Goal: Task Accomplishment & Management: Manage account settings

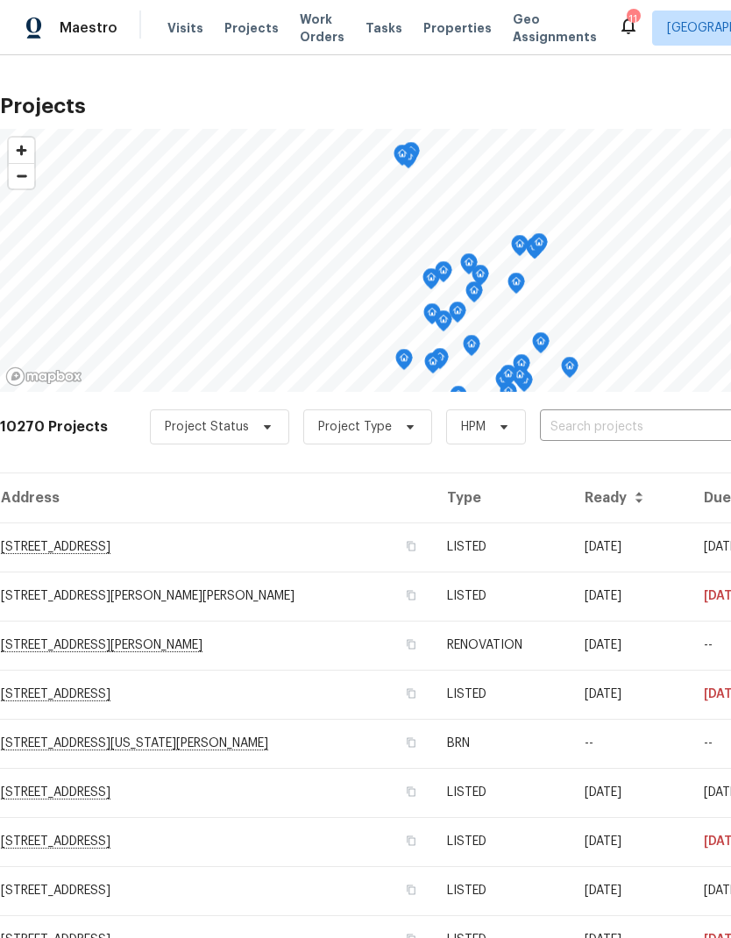
click at [577, 425] on input "text" at bounding box center [640, 427] width 201 height 27
type input "7041"
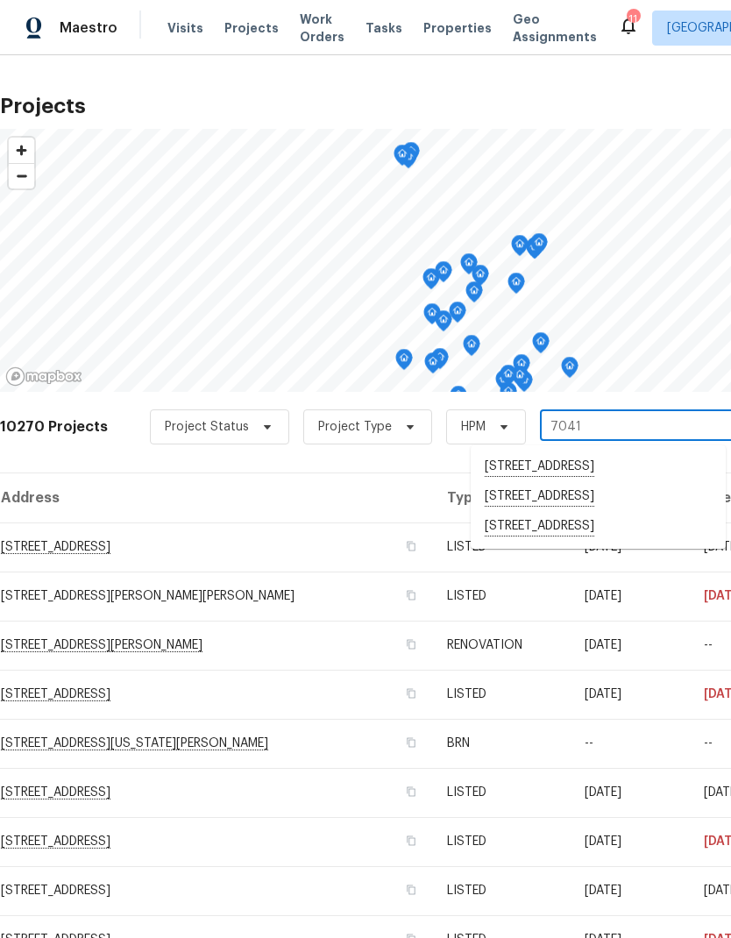
click at [596, 535] on li "[STREET_ADDRESS]" at bounding box center [598, 527] width 255 height 30
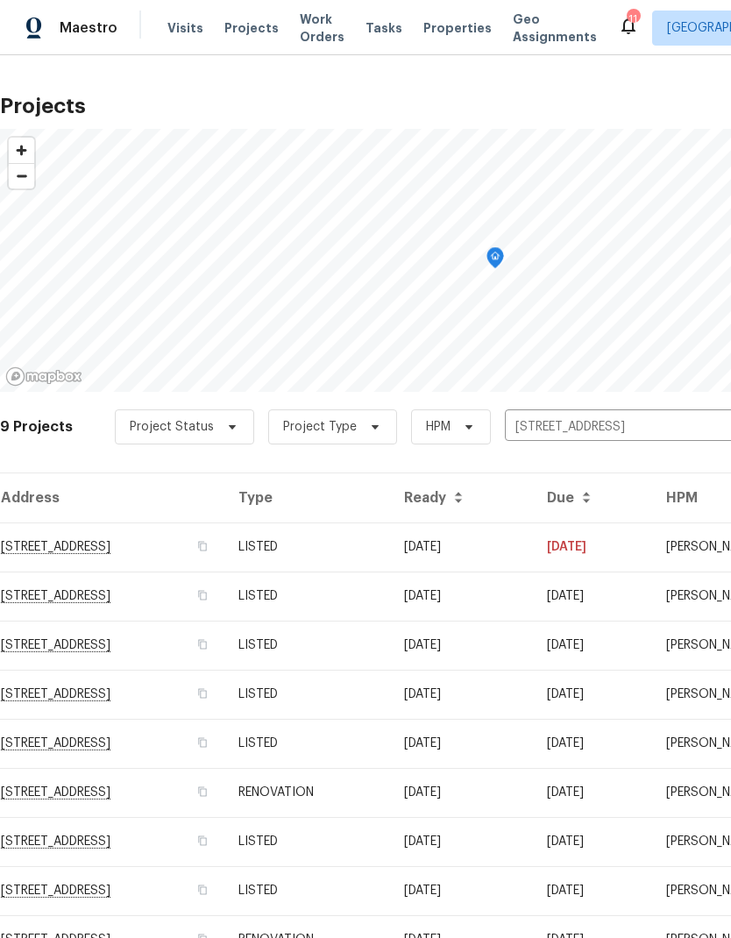
click at [390, 874] on td "LISTED" at bounding box center [308, 891] width 166 height 49
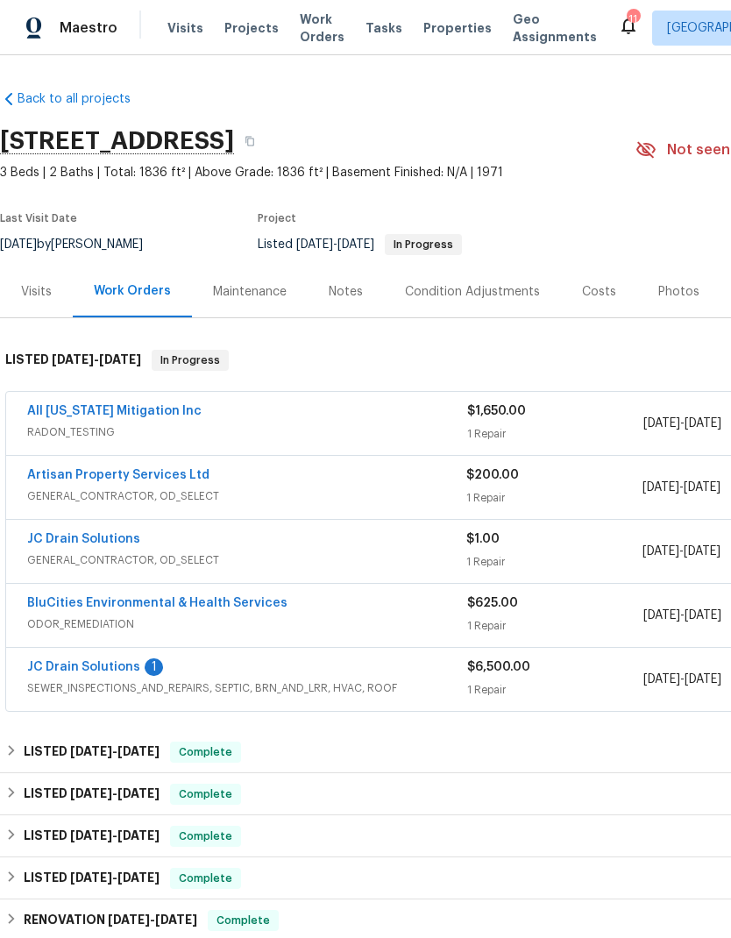
click at [353, 293] on div "Notes" at bounding box center [346, 292] width 34 height 18
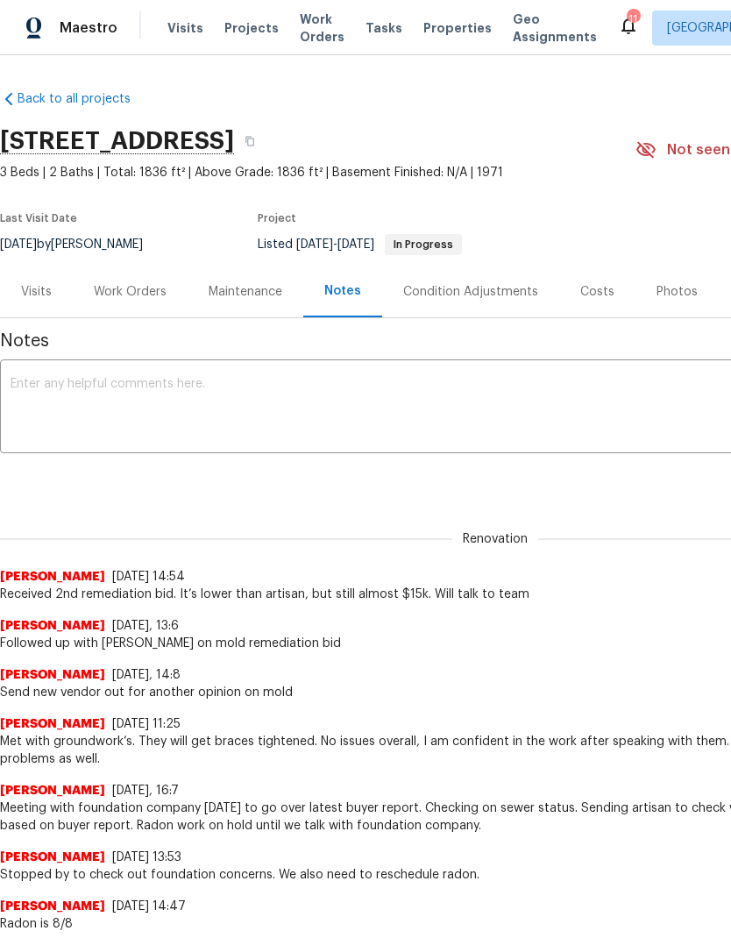
click at [446, 396] on textarea at bounding box center [496, 408] width 970 height 61
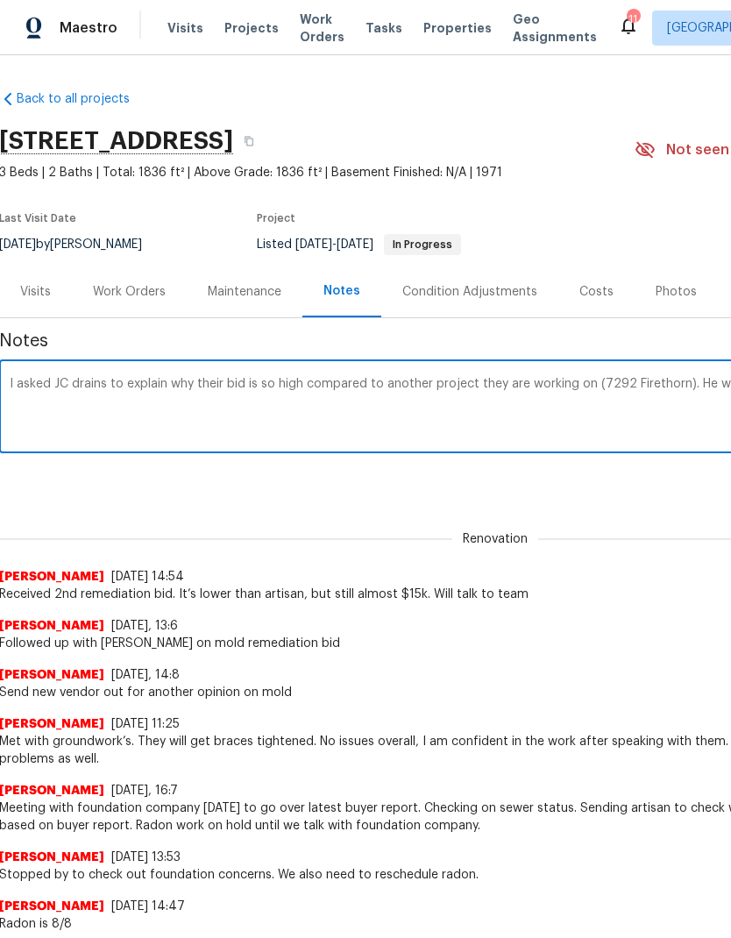
scroll to position [0, 260]
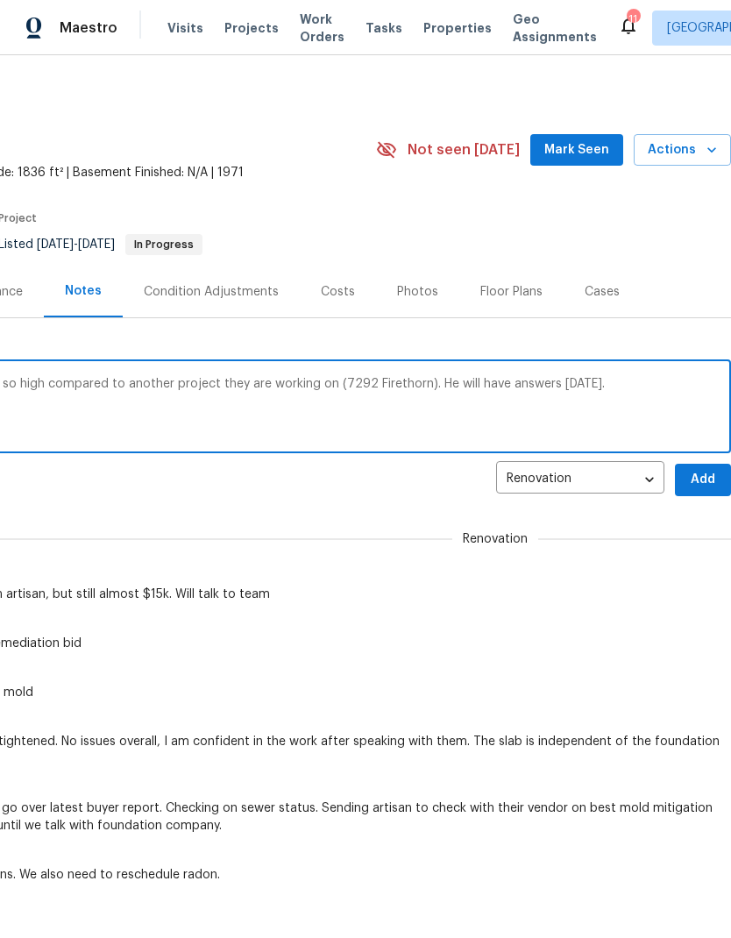
type textarea "I asked JC drains to explain why their bid is so high compared to another proje…"
click at [697, 477] on span "Add" at bounding box center [703, 480] width 28 height 22
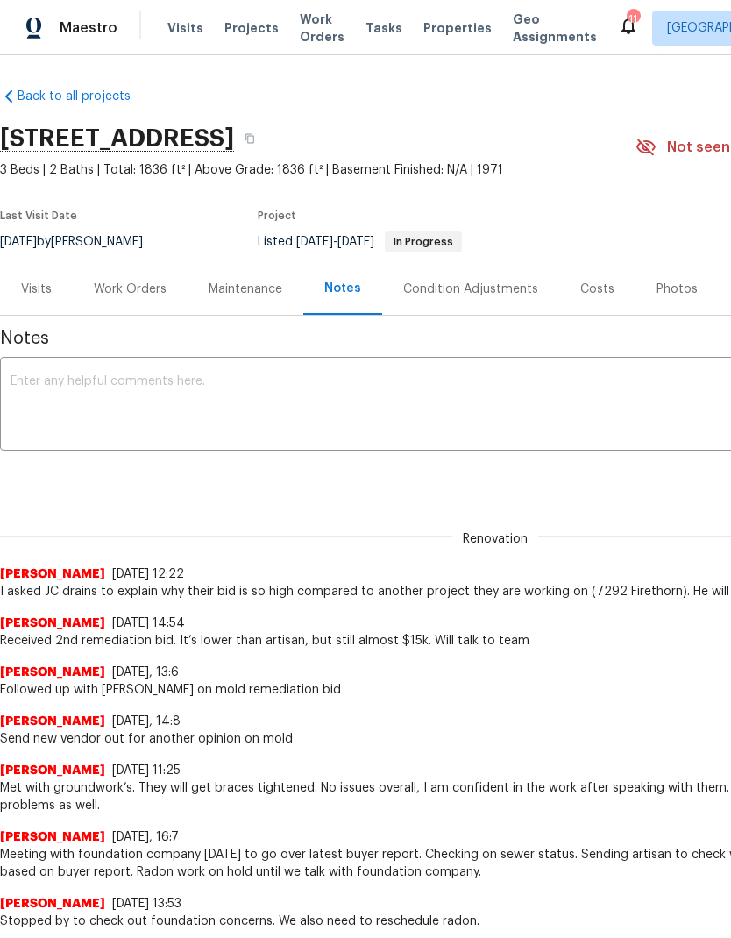
scroll to position [4, 0]
click at [243, 32] on span "Projects" at bounding box center [252, 28] width 54 height 18
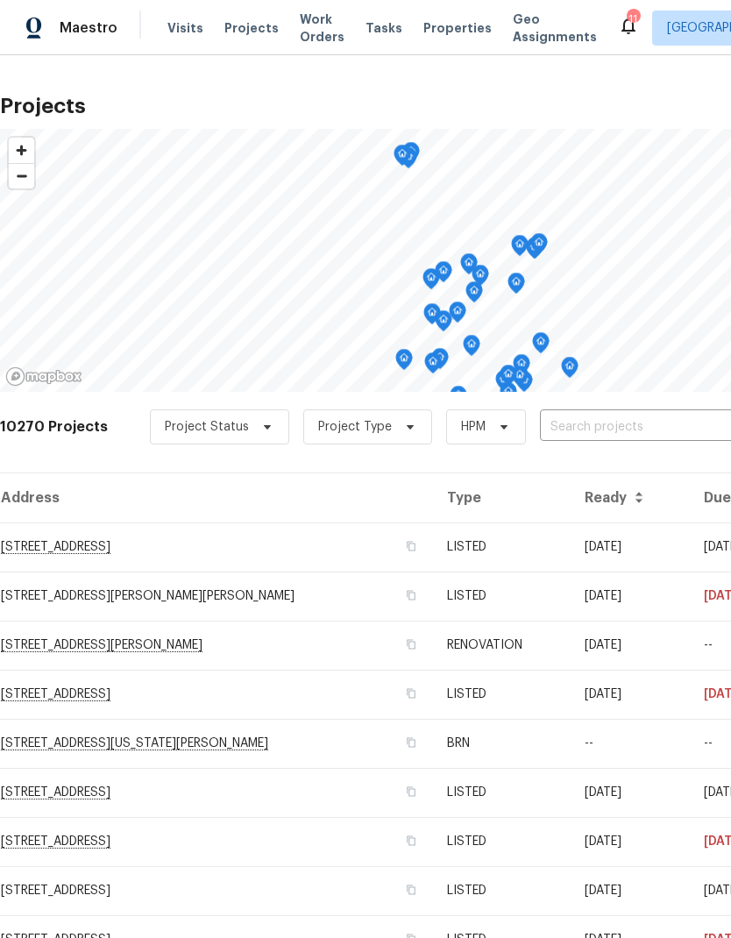
click at [602, 438] on input "text" at bounding box center [640, 427] width 201 height 27
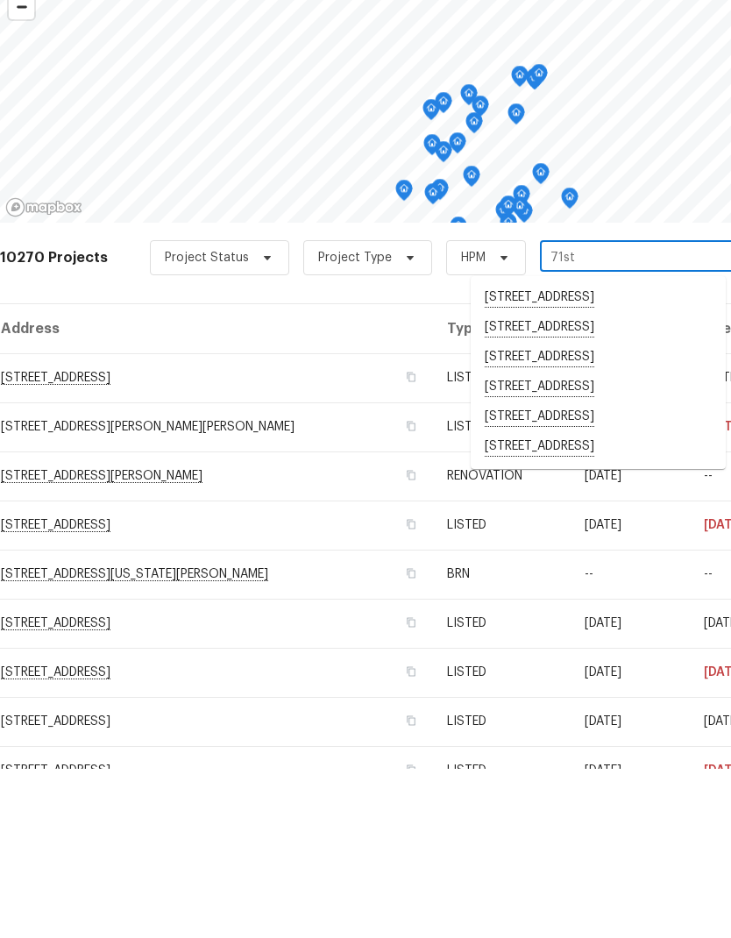
scroll to position [70, 0]
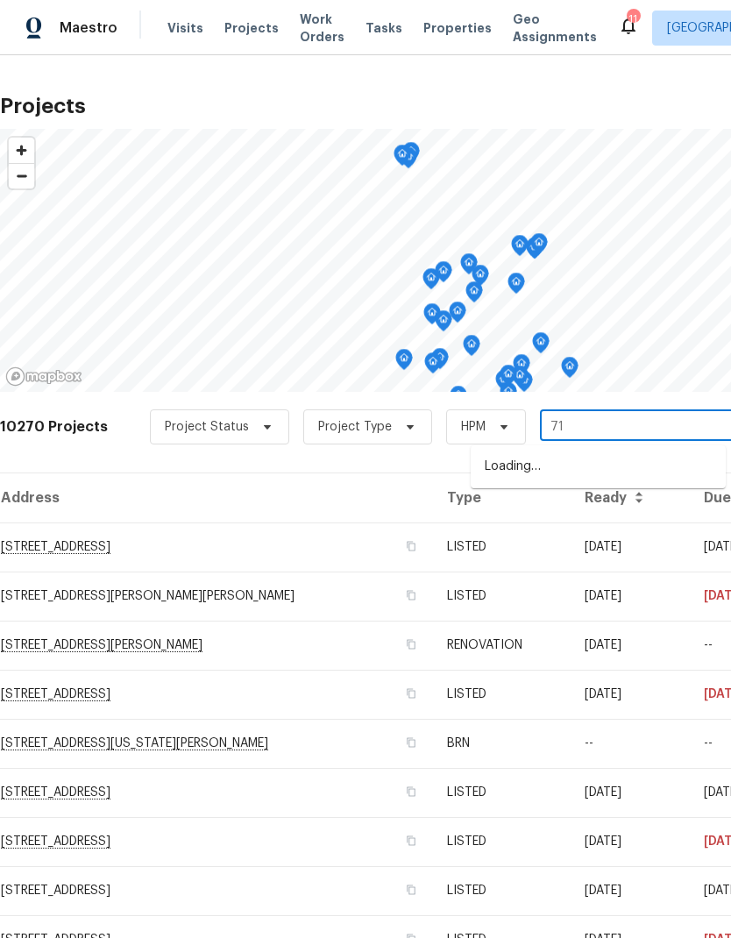
type input "7"
type input "107th"
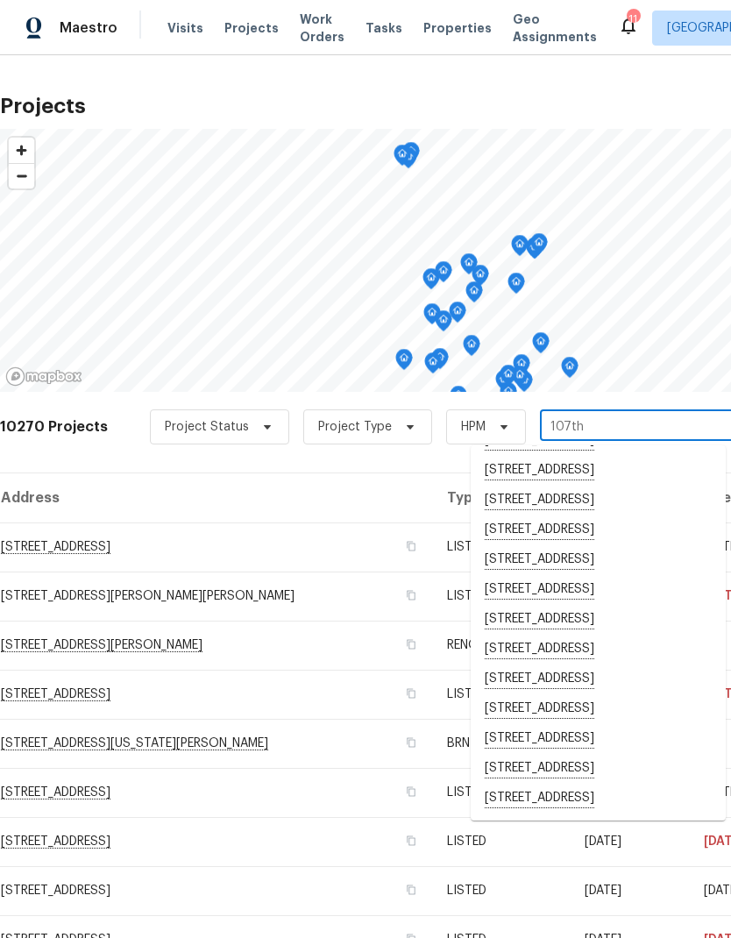
scroll to position [531, 0]
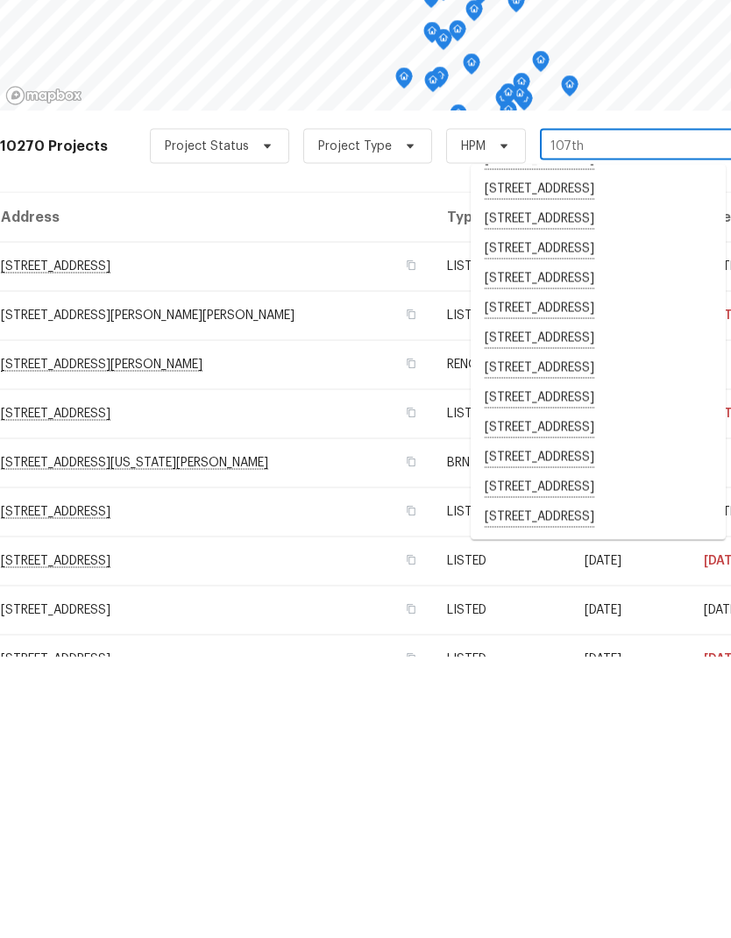
click at [580, 724] on li "[STREET_ADDRESS]" at bounding box center [598, 739] width 255 height 30
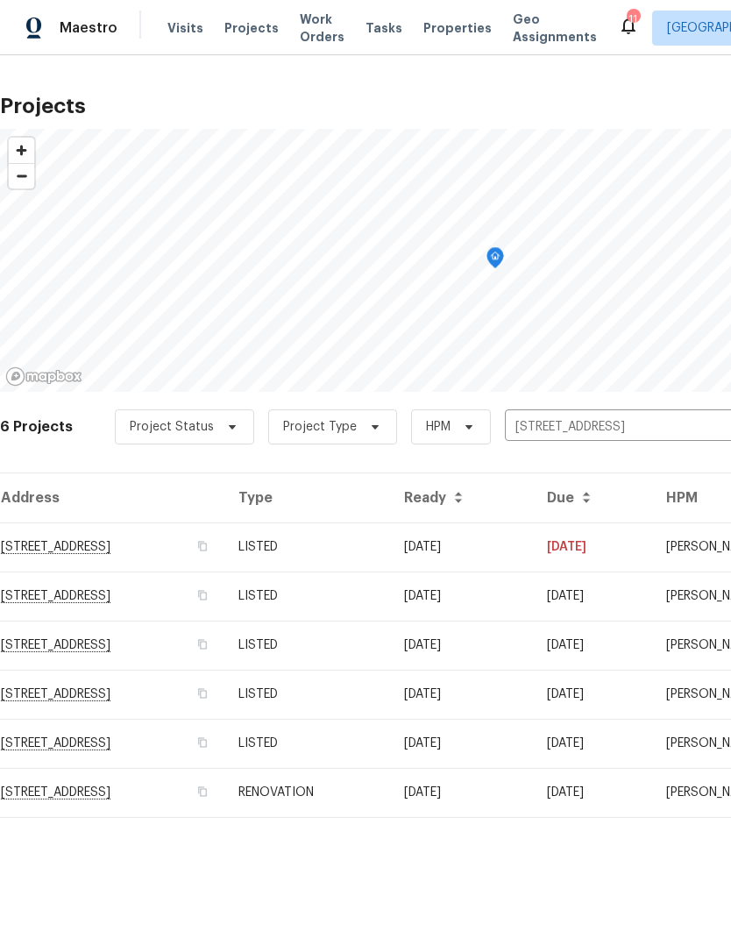
click at [390, 796] on td "RENOVATION" at bounding box center [308, 792] width 166 height 49
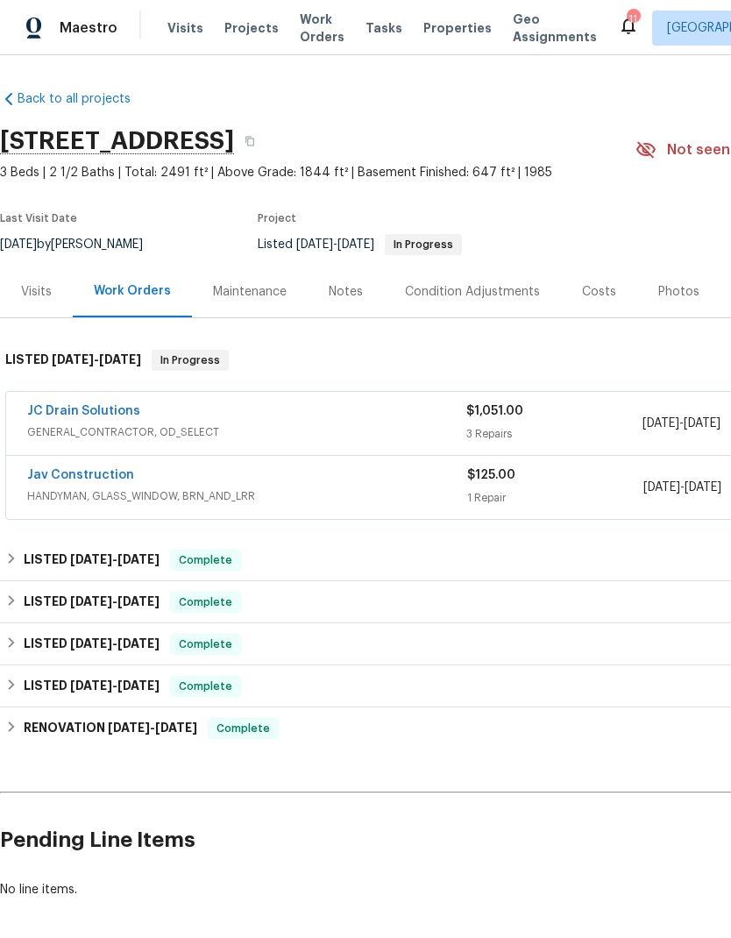
click at [90, 410] on link "JC Drain Solutions" at bounding box center [83, 411] width 113 height 12
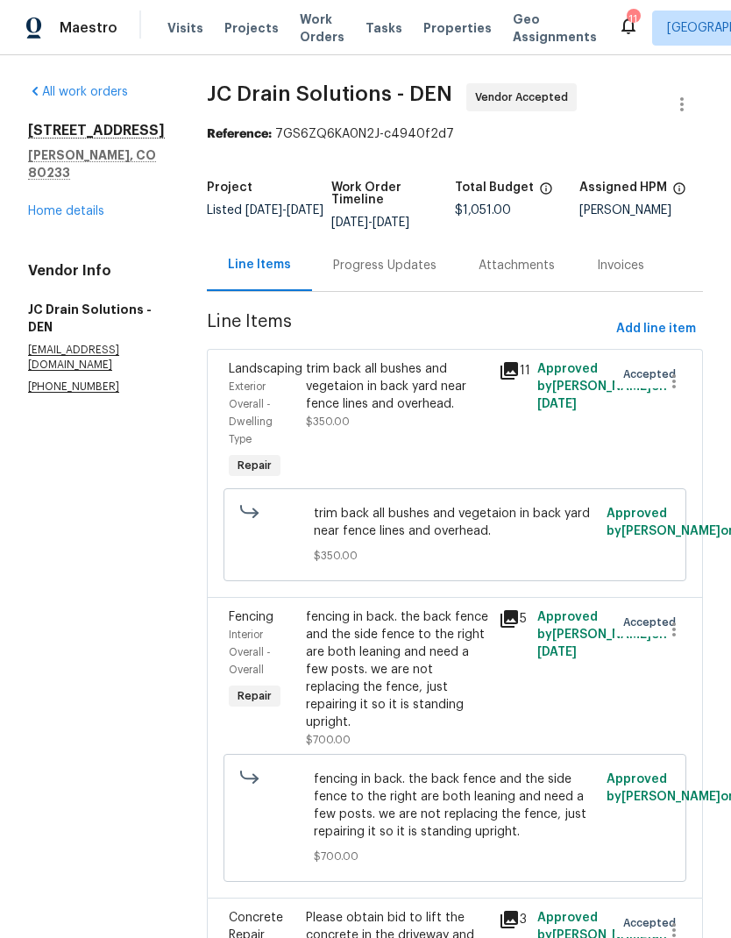
click at [409, 275] on div "Progress Updates" at bounding box center [384, 266] width 103 height 18
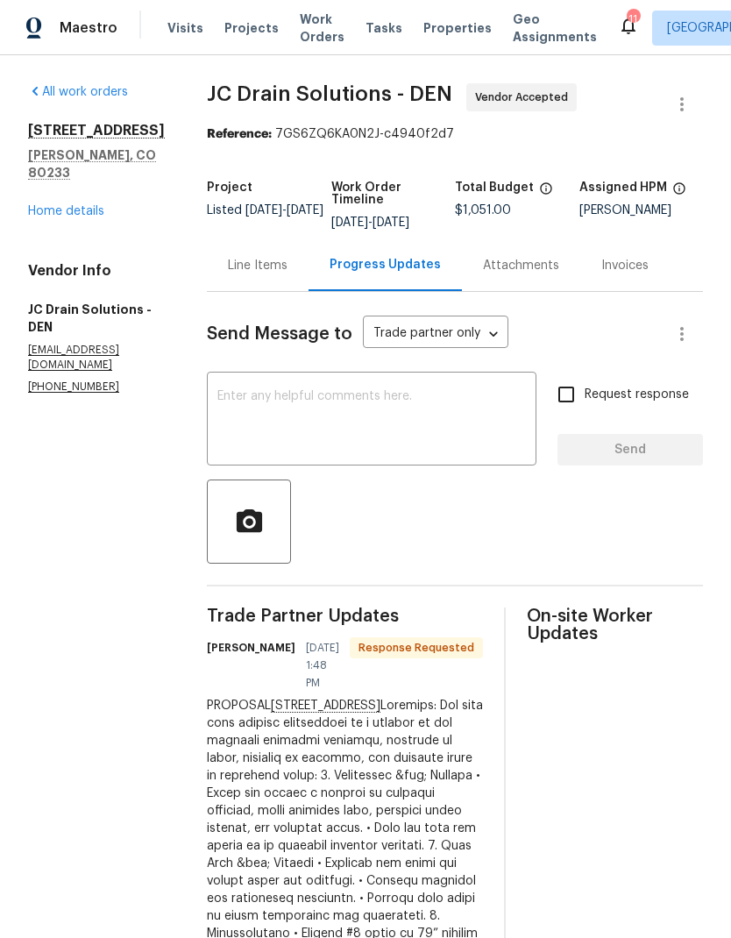
click at [466, 427] on textarea at bounding box center [372, 420] width 309 height 61
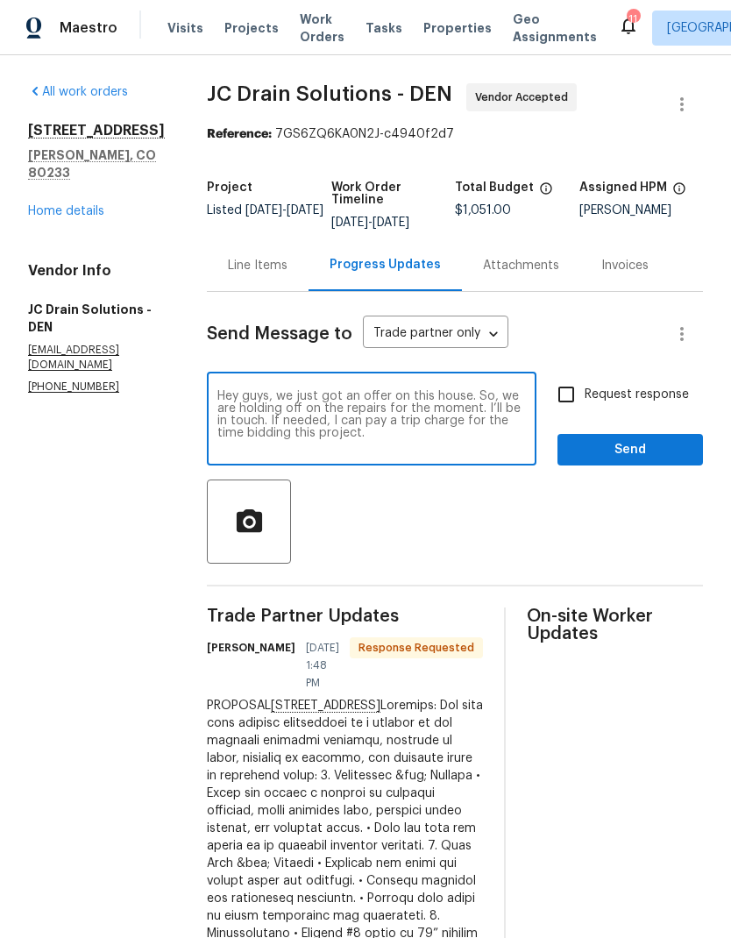
type textarea "Hey guys, we just got an offer on this house. So, we are holding off on the rep…"
click at [638, 461] on span "Send" at bounding box center [631, 450] width 118 height 22
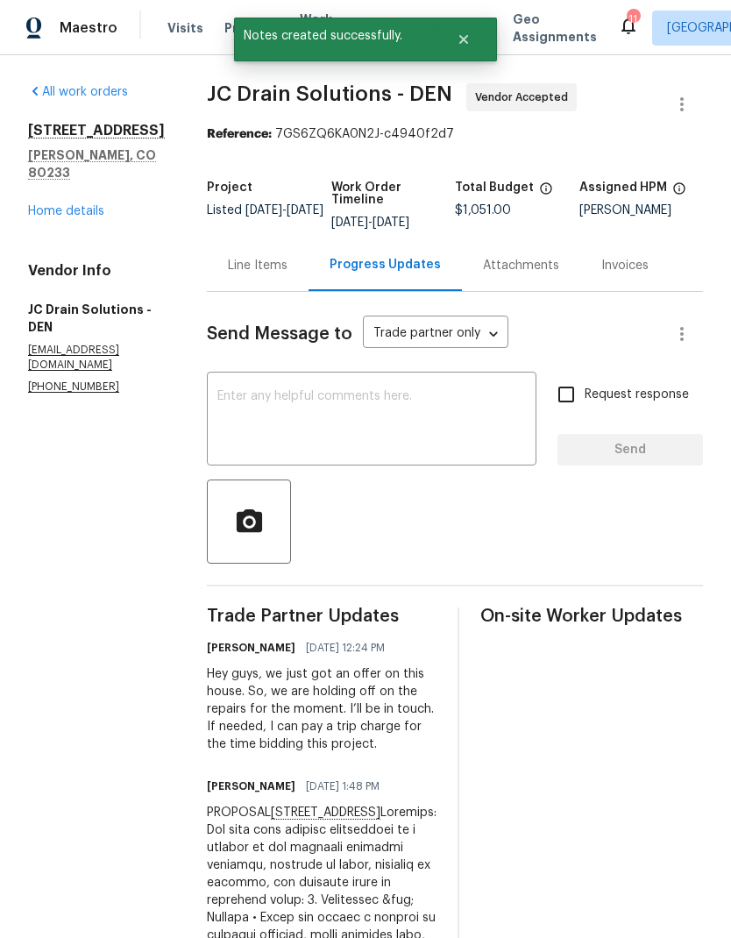
click at [69, 205] on link "Home details" at bounding box center [66, 211] width 76 height 12
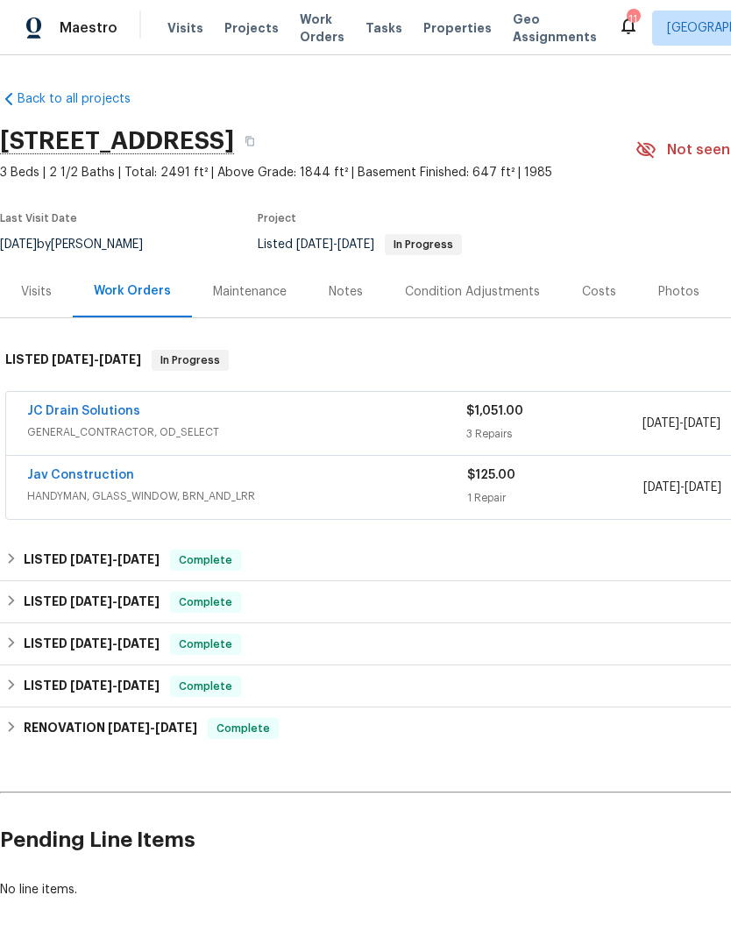
click at [356, 303] on div "Notes" at bounding box center [346, 292] width 76 height 52
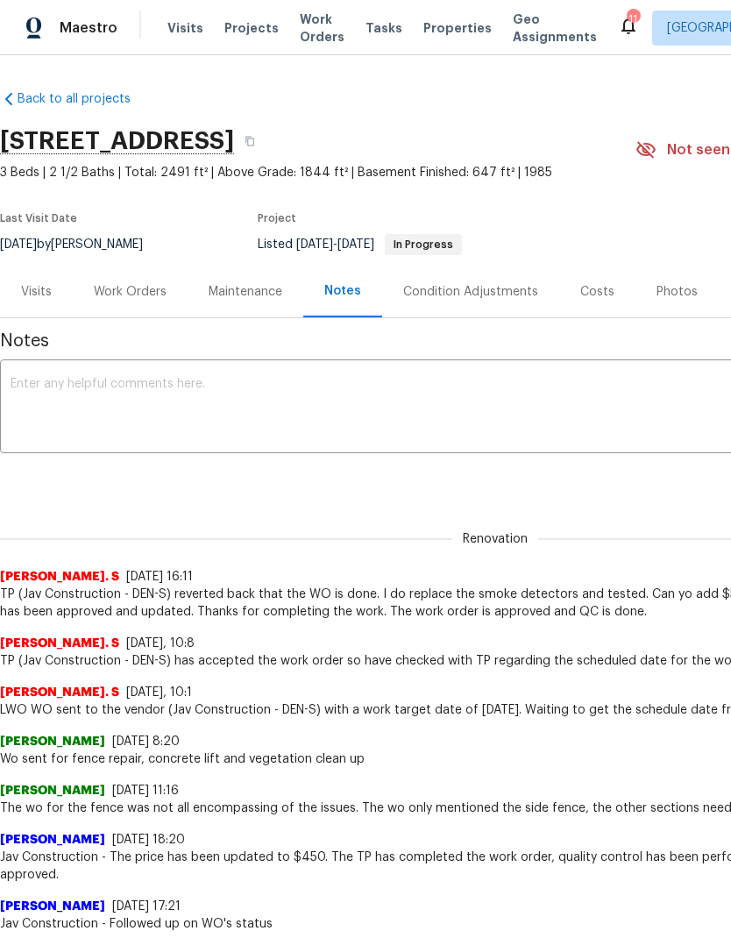
click at [395, 403] on textarea at bounding box center [496, 408] width 970 height 61
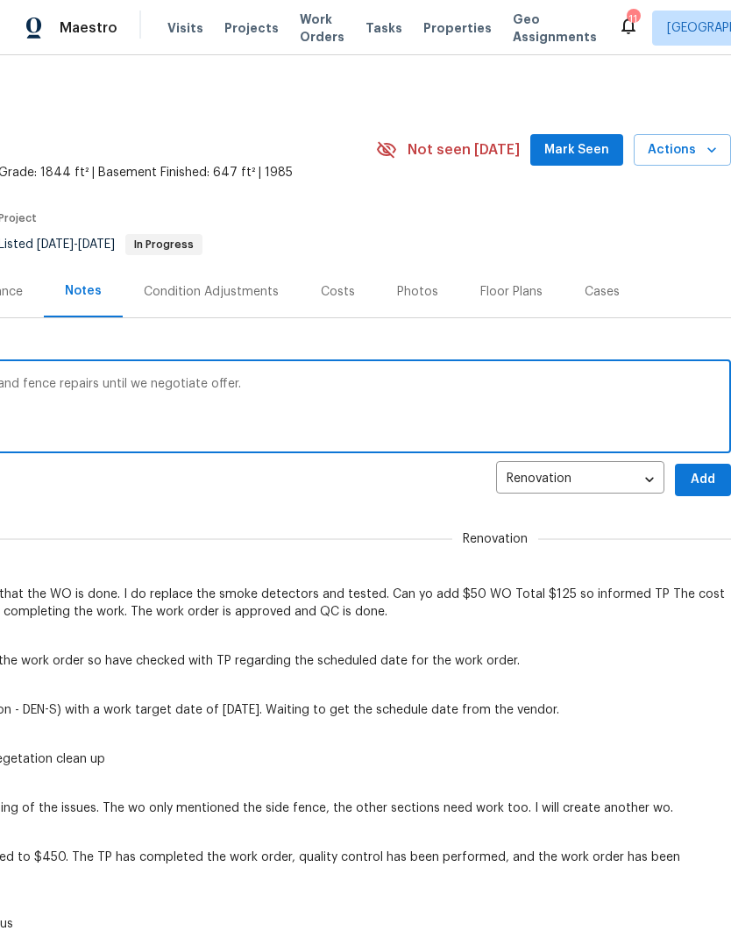
scroll to position [0, 260]
type textarea "Holding off on any concrete, landscaping, and fence repairs until we negotiate …"
click at [699, 483] on span "Add" at bounding box center [703, 480] width 28 height 22
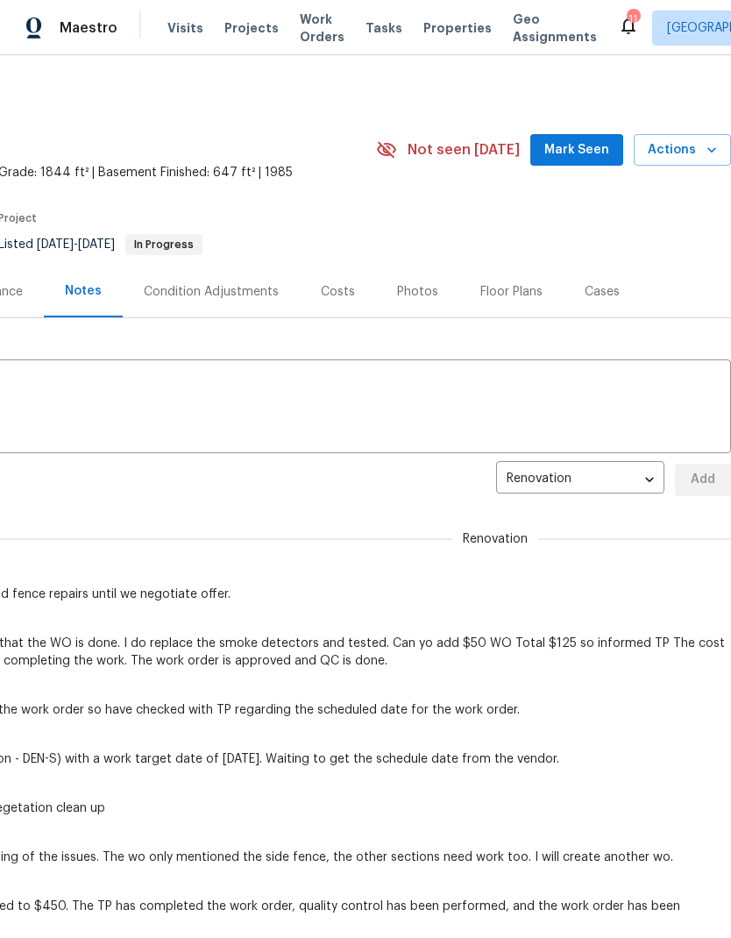
click at [243, 28] on span "Projects" at bounding box center [252, 28] width 54 height 18
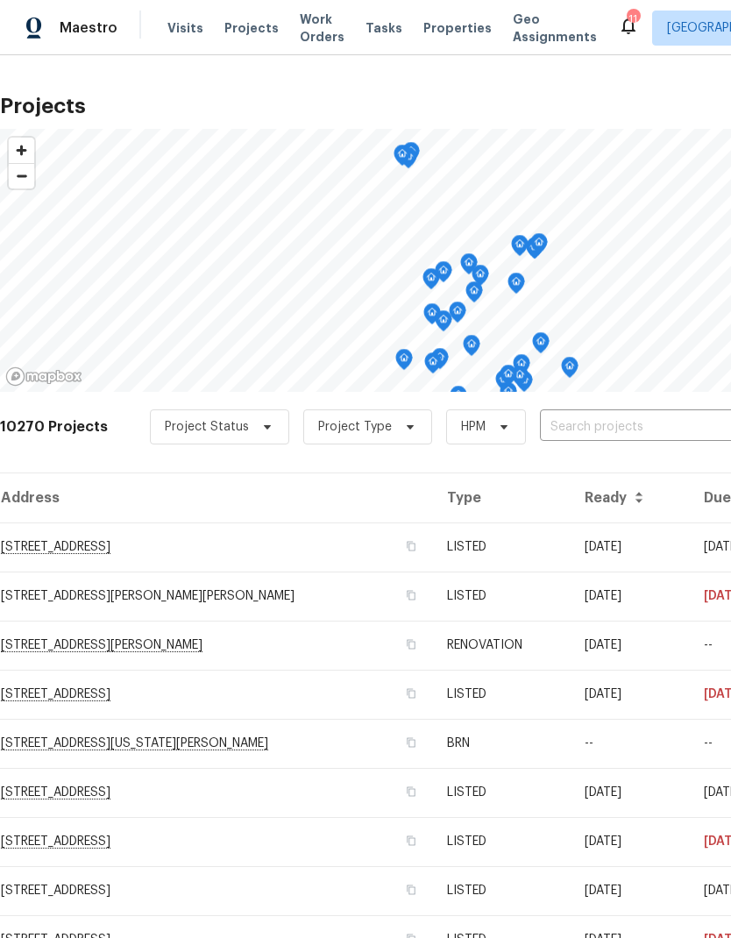
click at [602, 431] on input "text" at bounding box center [640, 427] width 201 height 27
type input "8090"
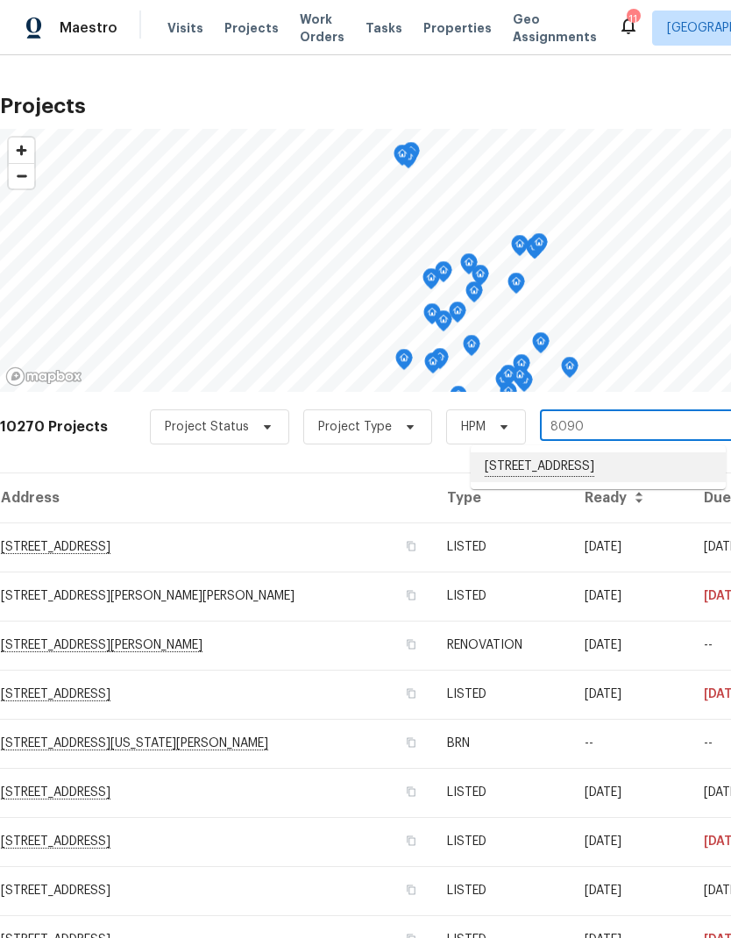
click at [581, 470] on li "[STREET_ADDRESS]" at bounding box center [598, 468] width 255 height 30
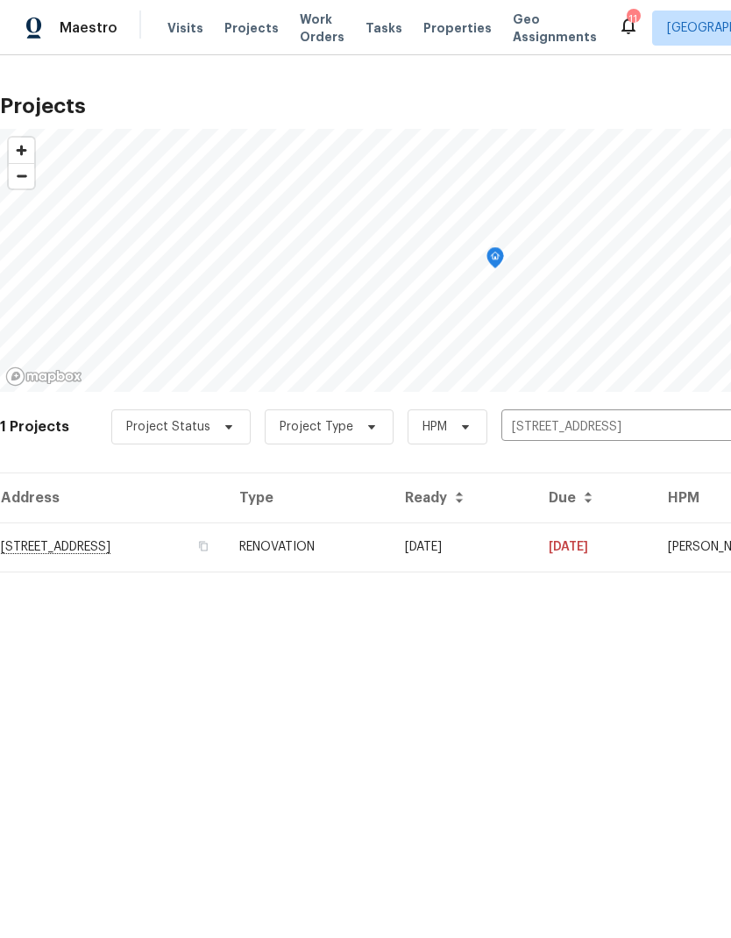
click at [391, 560] on td "RENOVATION" at bounding box center [308, 547] width 166 height 49
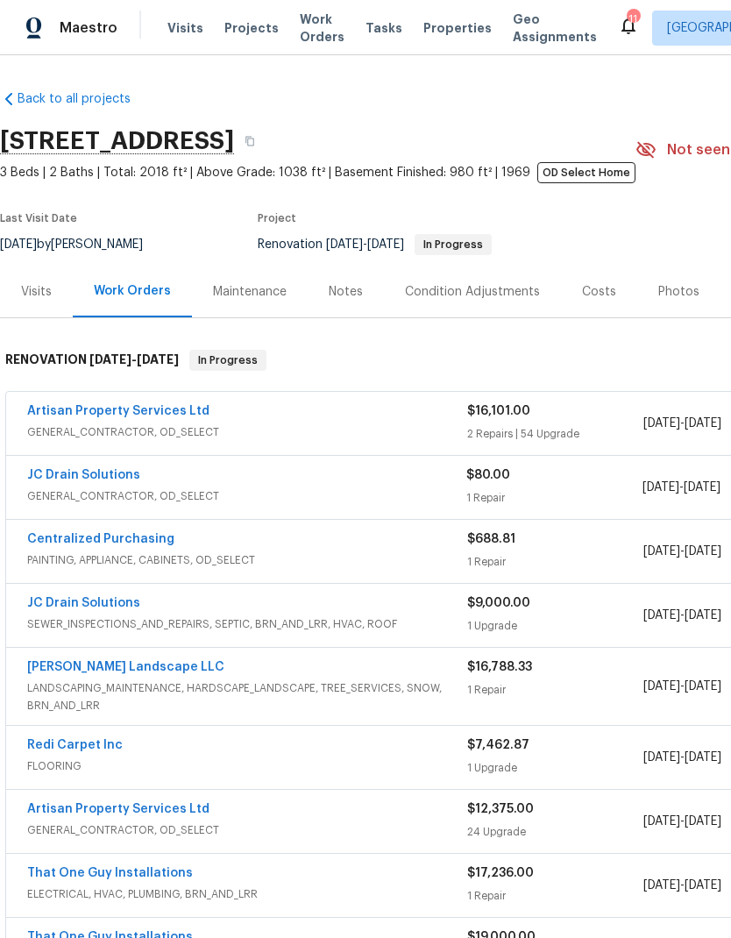
click at [353, 295] on div "Notes" at bounding box center [346, 292] width 34 height 18
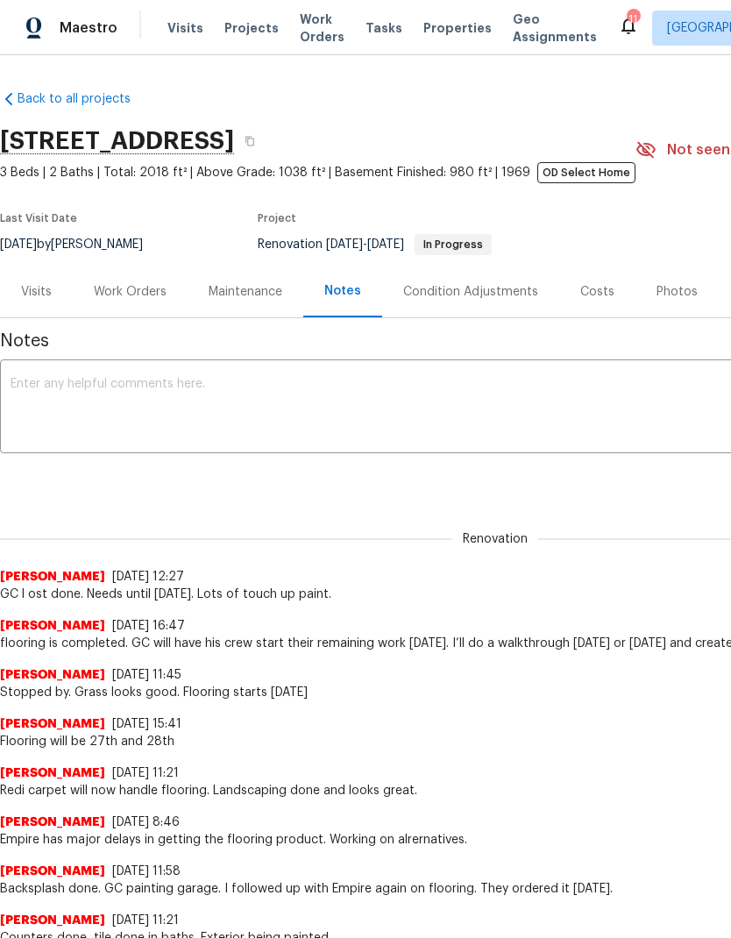
click at [482, 403] on textarea at bounding box center [496, 408] width 970 height 61
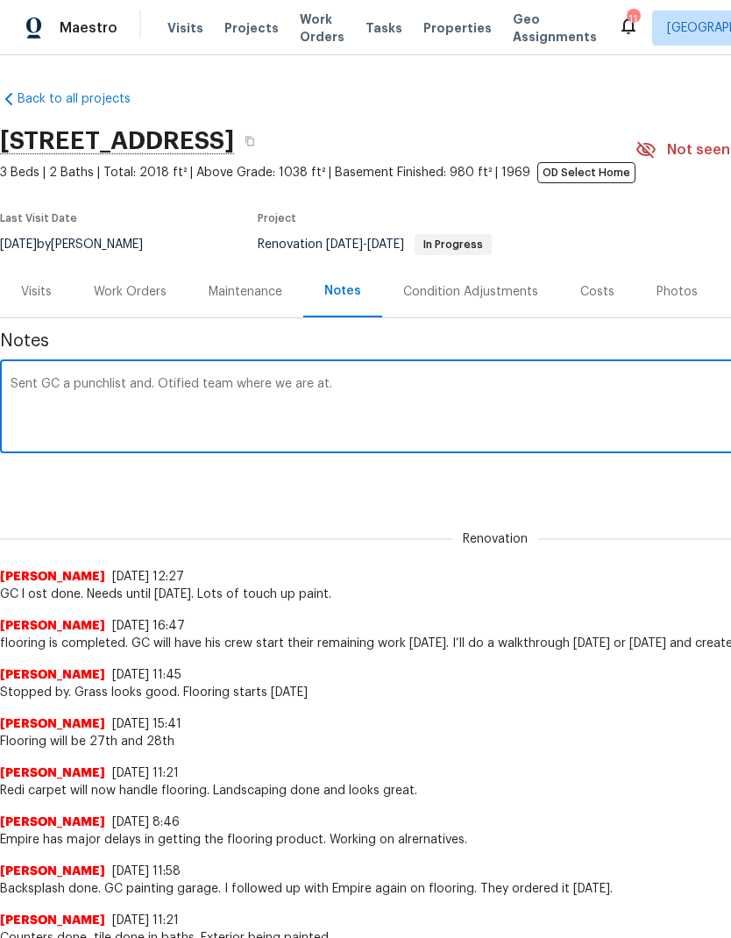
click at [195, 382] on textarea "Sent GC a punchlist and. Otified team where we are at." at bounding box center [496, 408] width 970 height 61
click at [384, 384] on textarea "Sent GC a punchlist and notified team where we are at." at bounding box center [496, 408] width 970 height 61
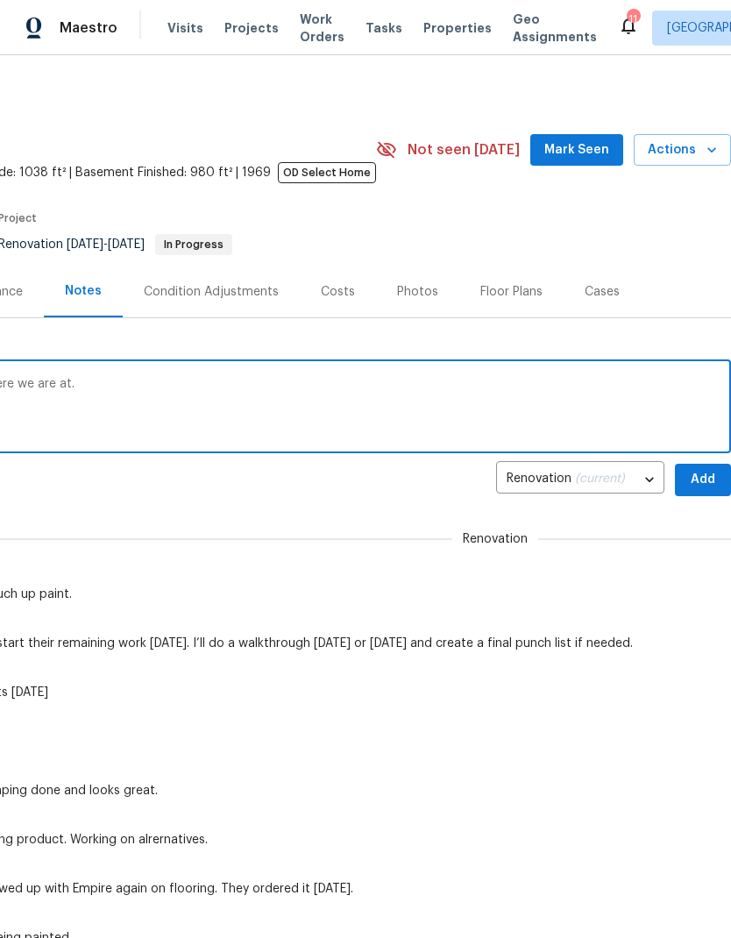
scroll to position [0, 260]
type textarea "Sent GC a punchlist and notified team where we are at."
click at [700, 477] on span "Add" at bounding box center [703, 480] width 28 height 22
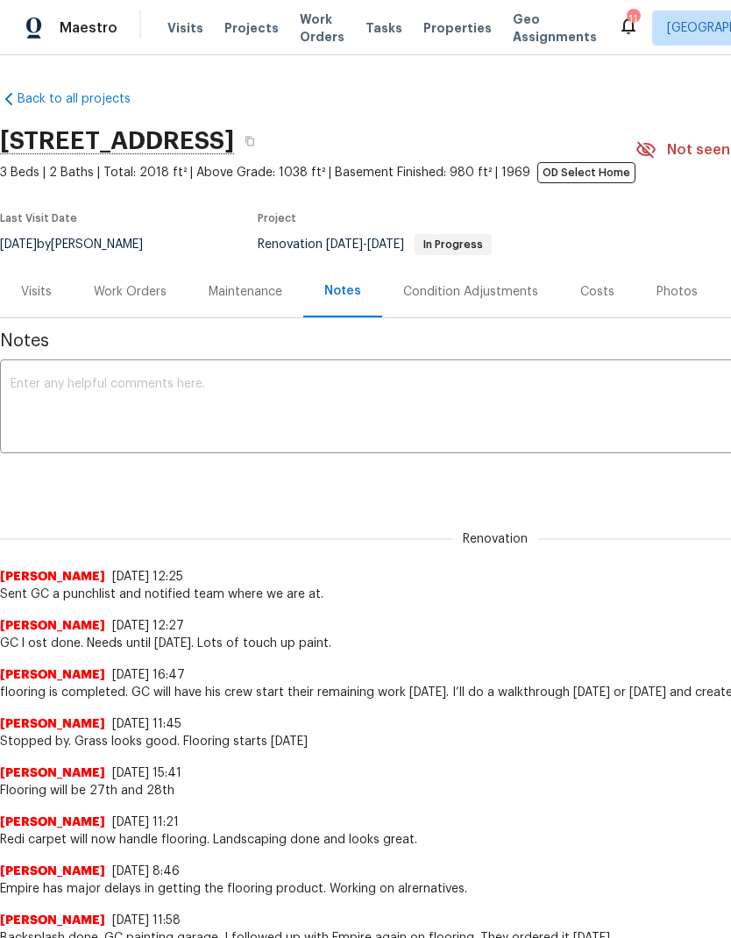
scroll to position [0, 0]
click at [142, 303] on div "Work Orders" at bounding box center [130, 292] width 115 height 52
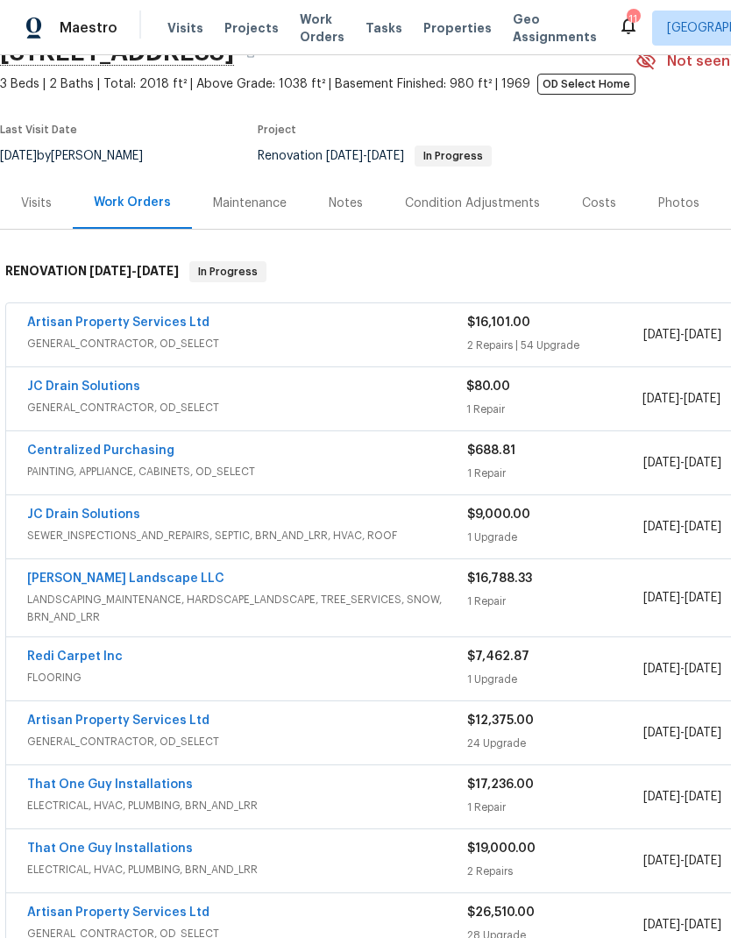
scroll to position [90, 0]
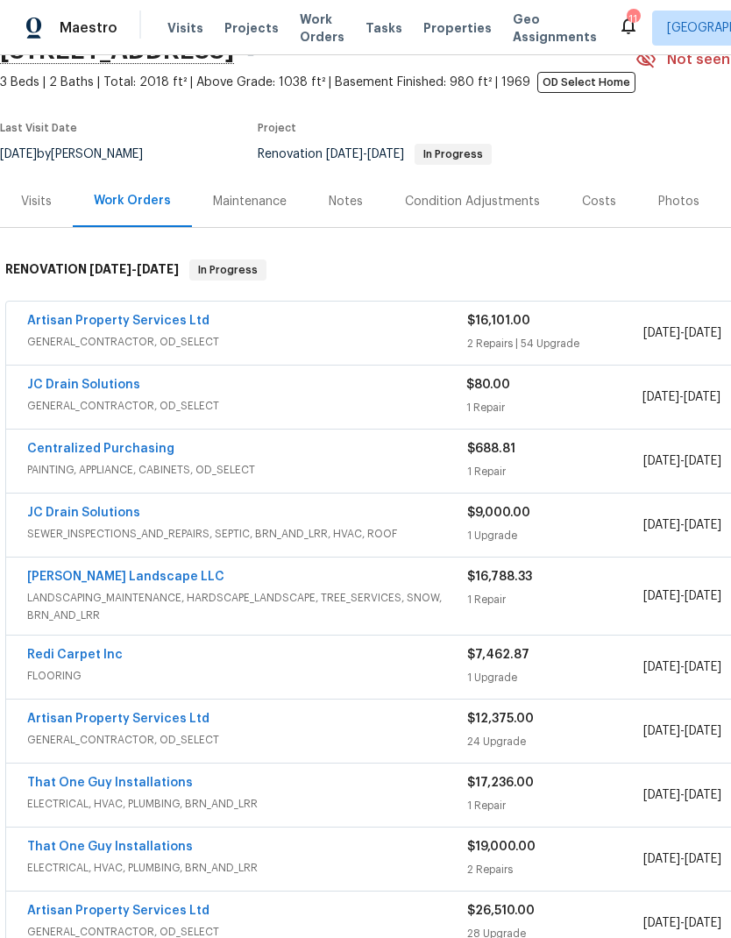
click at [238, 36] on span "Projects" at bounding box center [252, 28] width 54 height 18
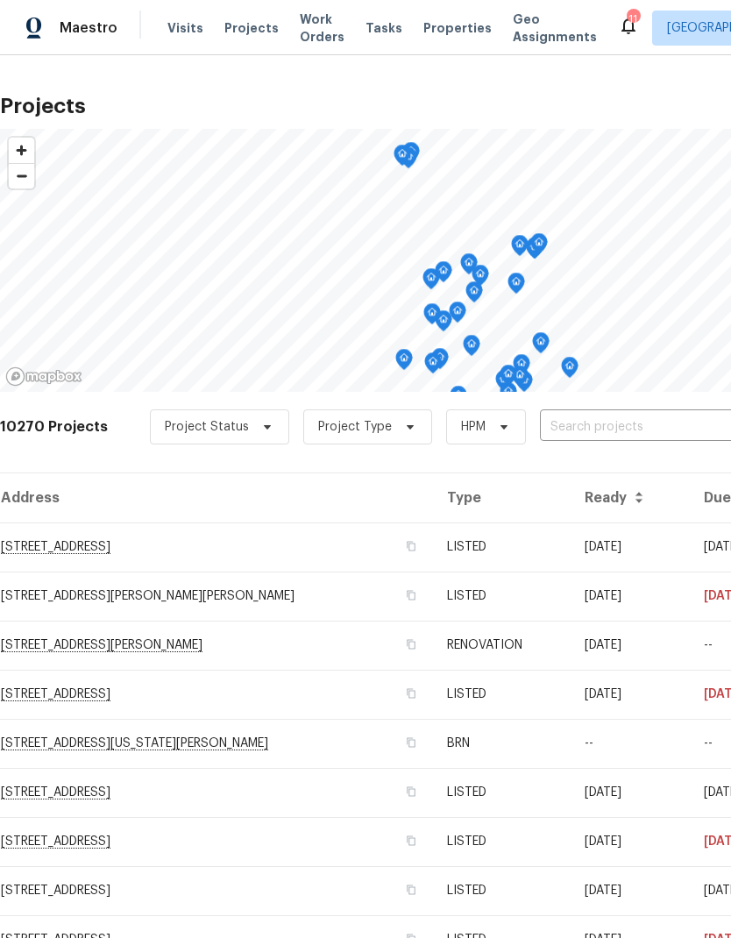
click at [588, 426] on input "text" at bounding box center [640, 427] width 201 height 27
type input "7292"
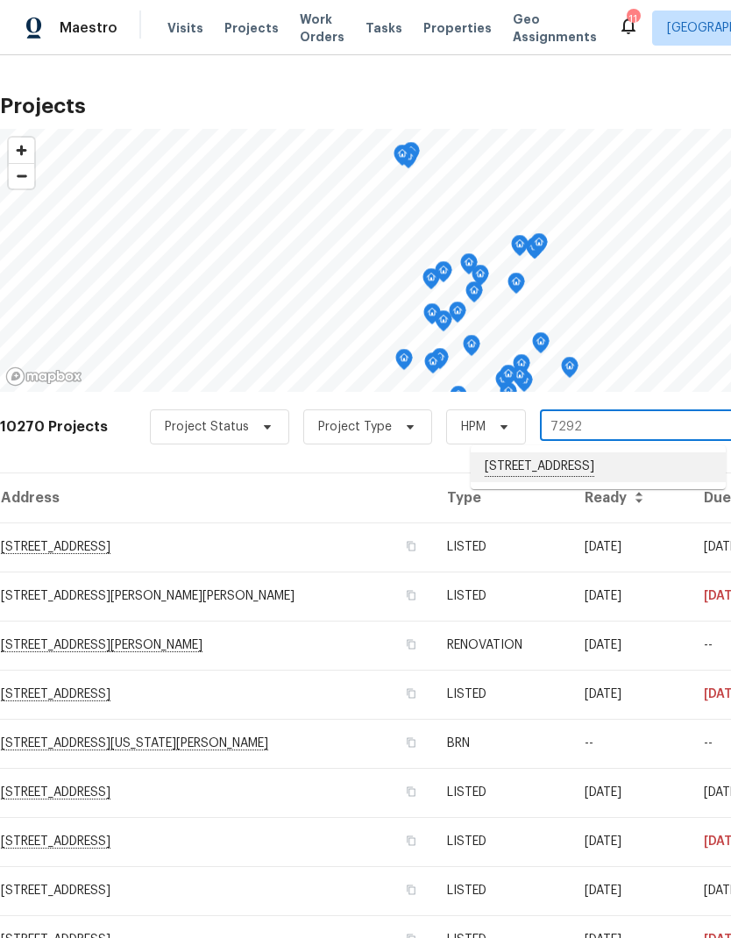
click at [605, 469] on li "[STREET_ADDRESS]" at bounding box center [598, 468] width 255 height 30
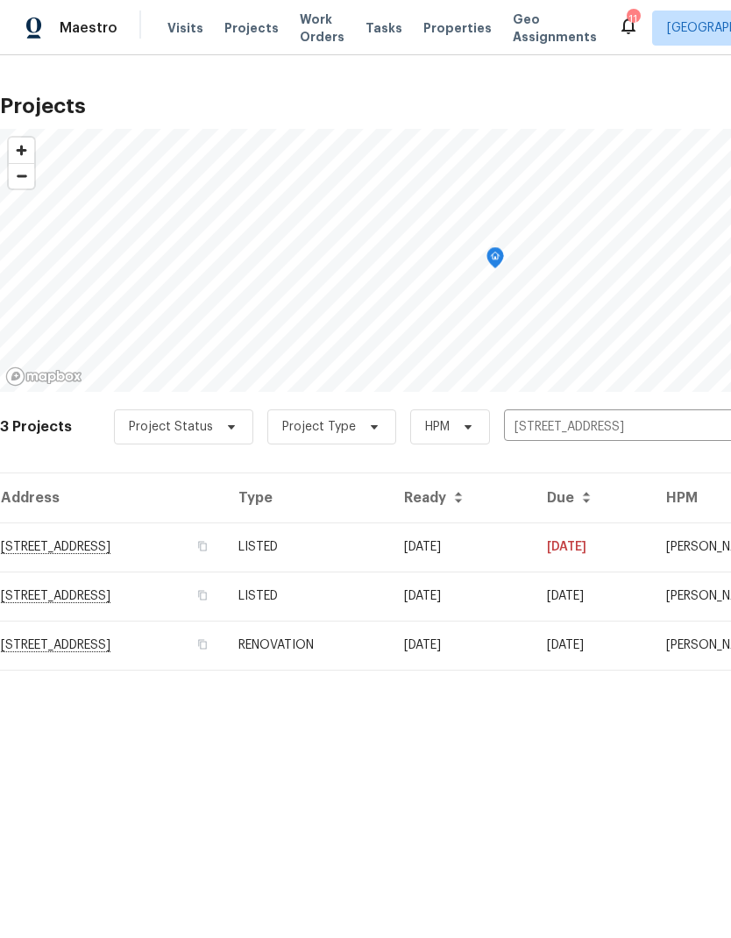
click at [467, 655] on td "[DATE]" at bounding box center [461, 645] width 143 height 49
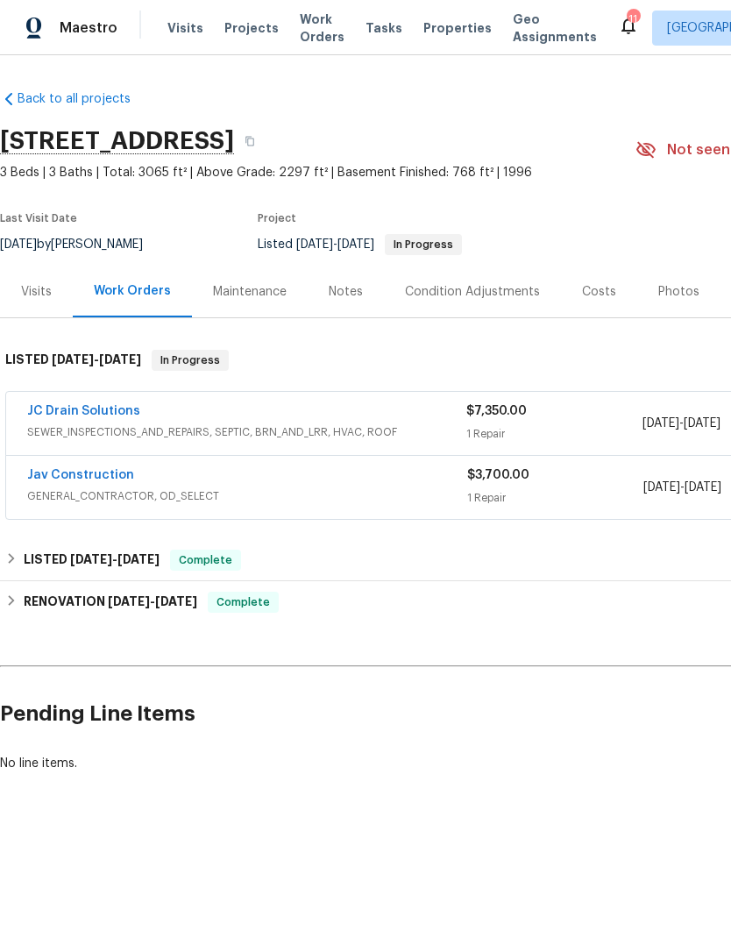
click at [87, 408] on link "JC Drain Solutions" at bounding box center [83, 411] width 113 height 12
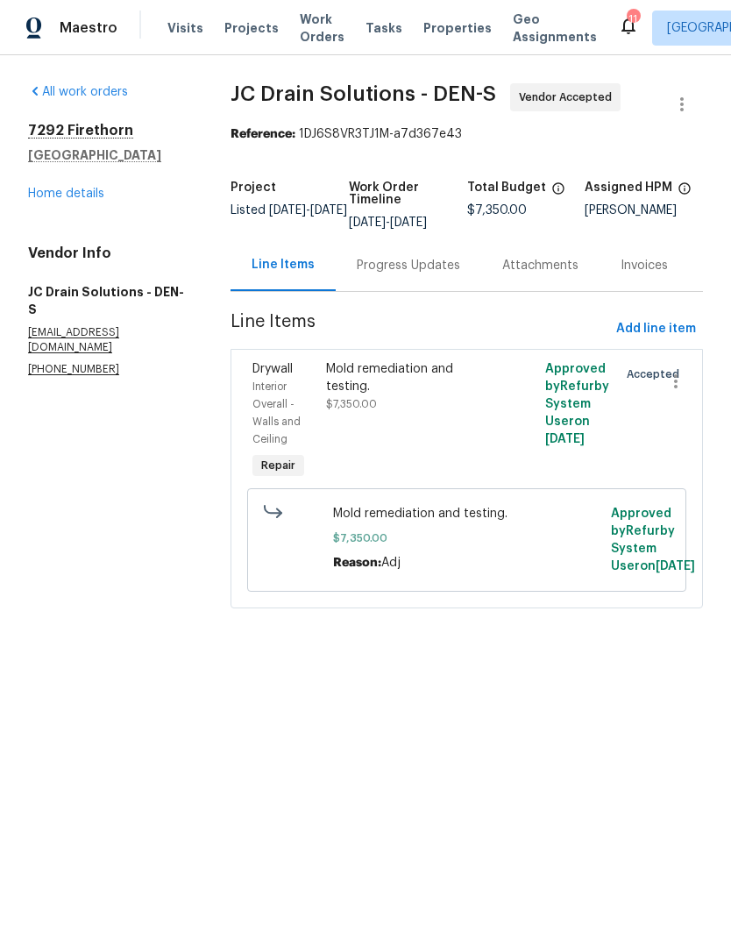
click at [418, 288] on div "Progress Updates" at bounding box center [409, 265] width 146 height 52
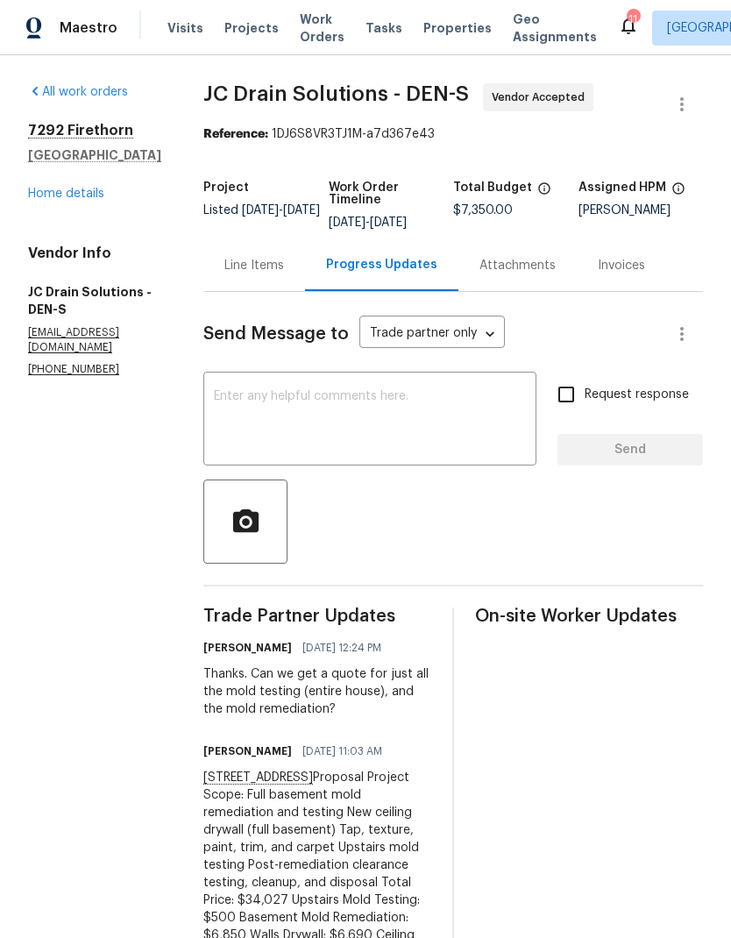
click at [420, 424] on textarea at bounding box center [370, 420] width 312 height 61
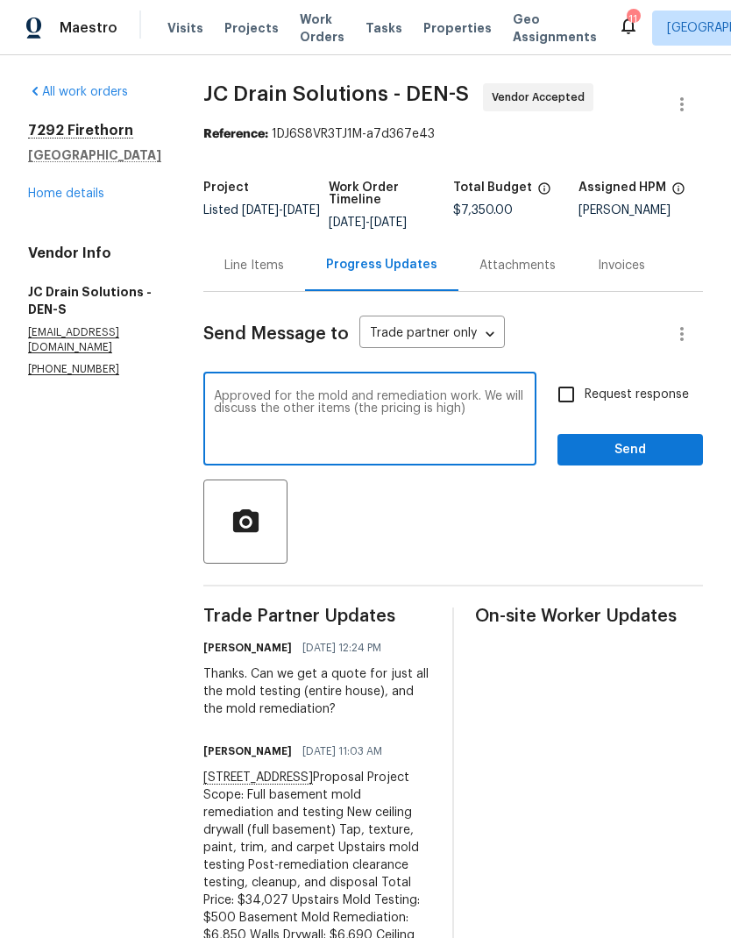
type textarea "Approved for the mold and remediation work. We will discuss the other items (th…"
click at [651, 461] on span "Send" at bounding box center [631, 450] width 118 height 22
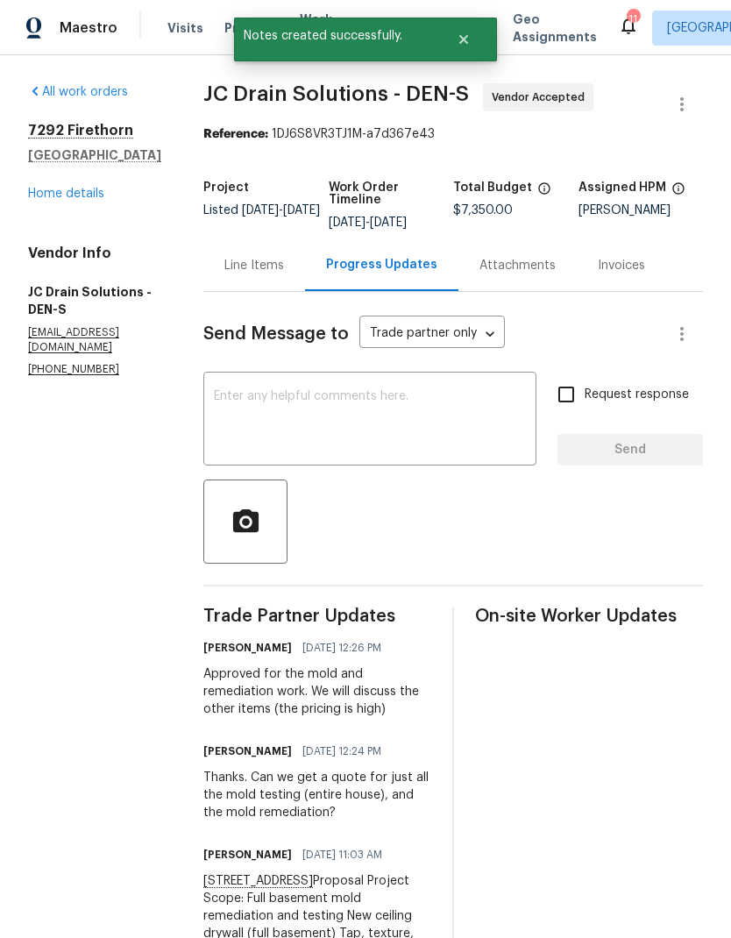
click at [76, 197] on link "Home details" at bounding box center [66, 194] width 76 height 12
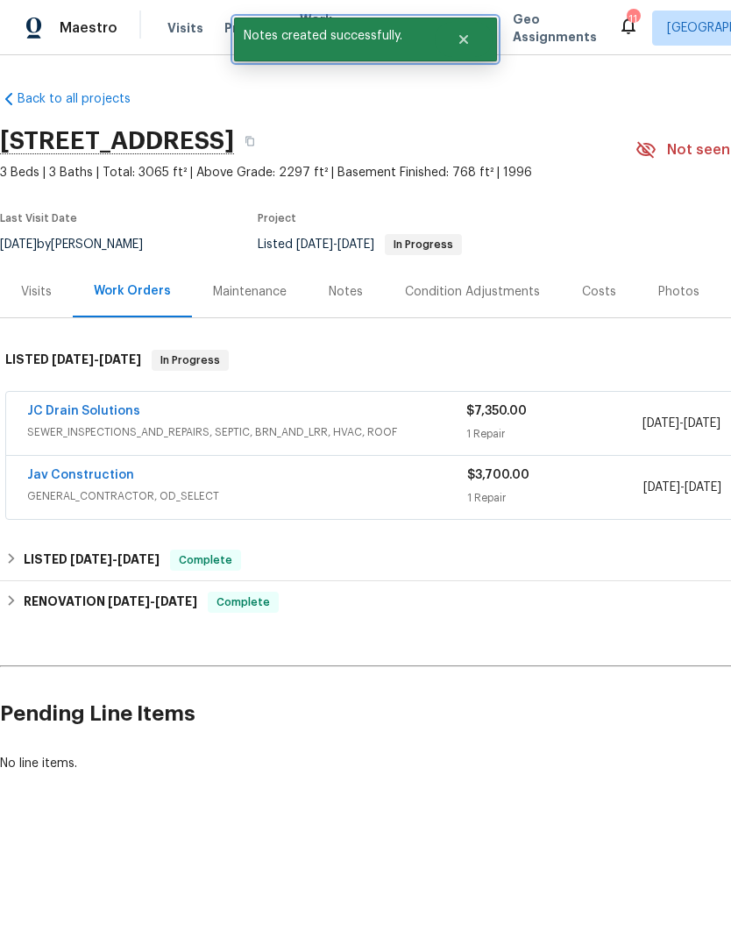
click at [460, 32] on icon "Close" at bounding box center [464, 39] width 14 height 14
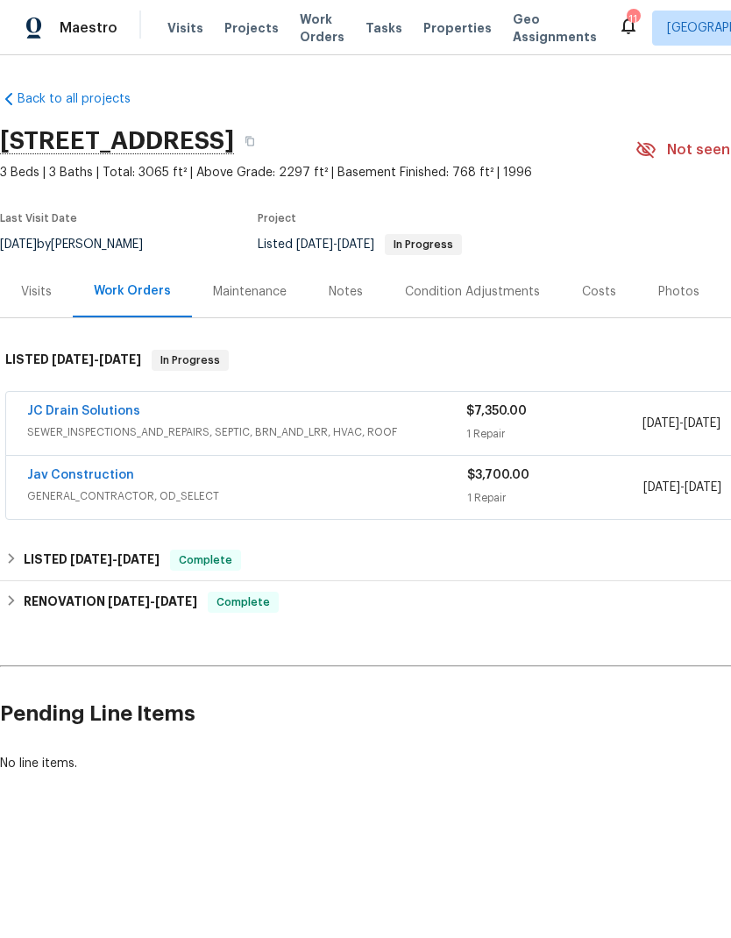
click at [234, 34] on span "Projects" at bounding box center [252, 28] width 54 height 18
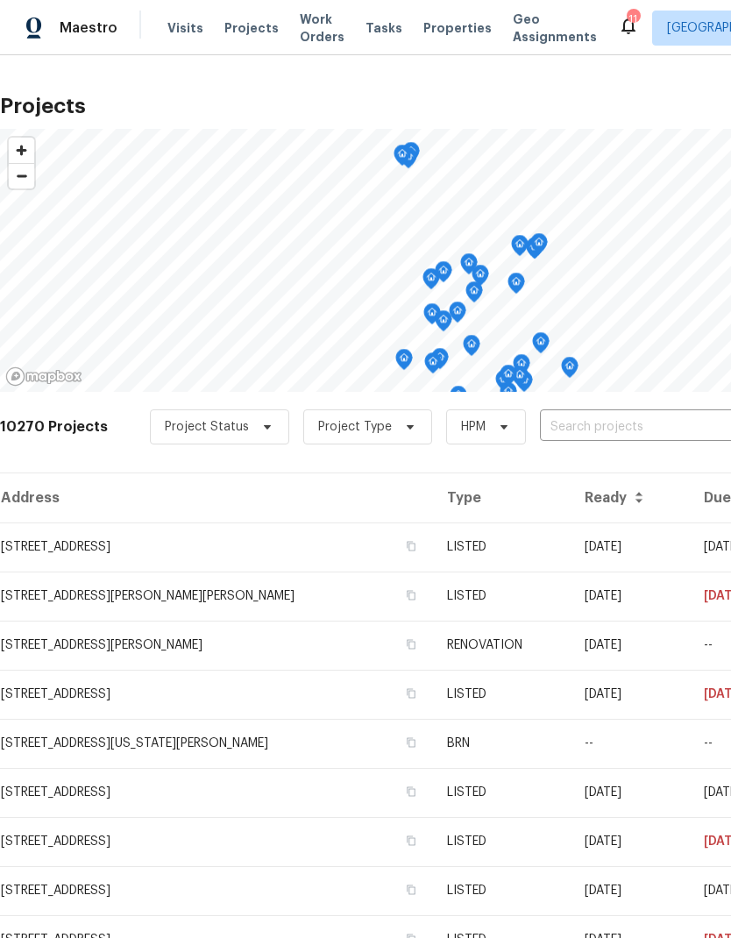
click at [599, 433] on input "text" at bounding box center [640, 427] width 201 height 27
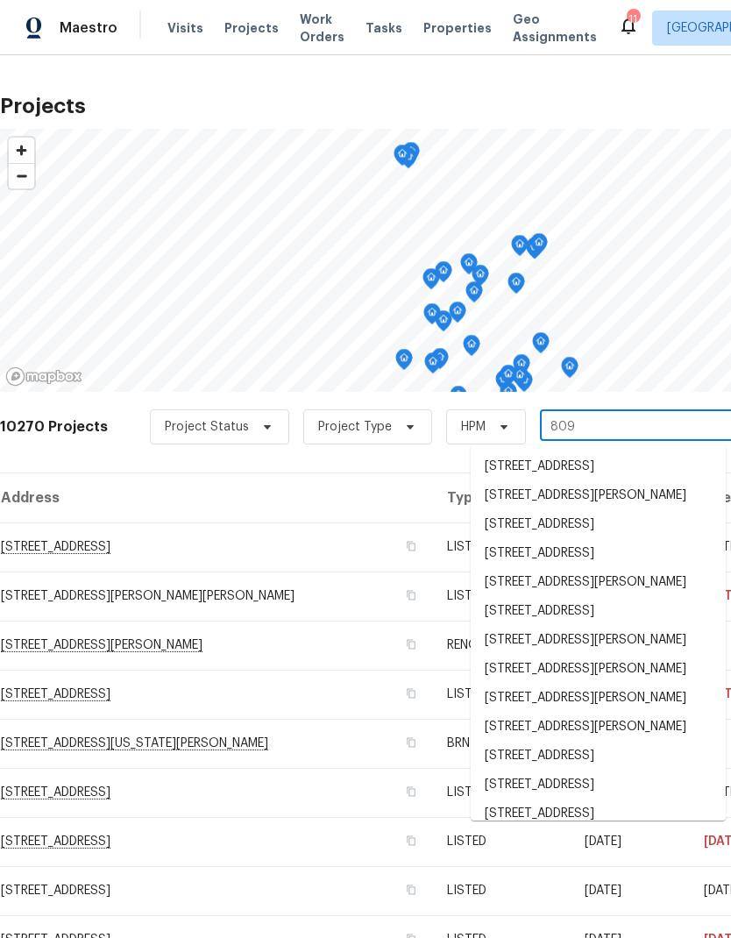
type input "8090"
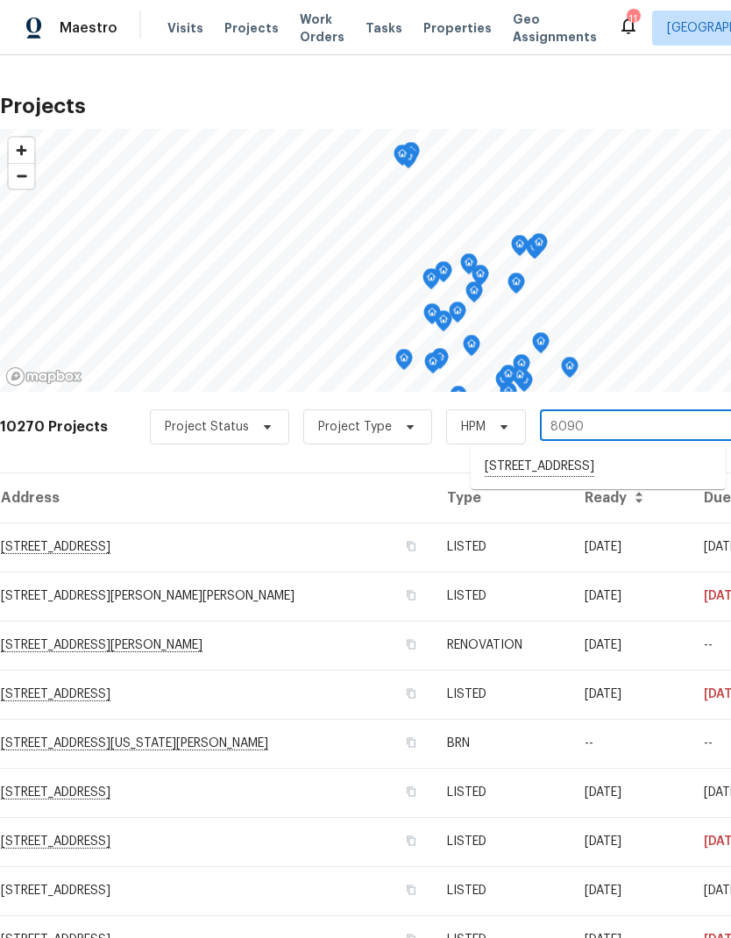
click at [588, 471] on li "[STREET_ADDRESS]" at bounding box center [598, 468] width 255 height 30
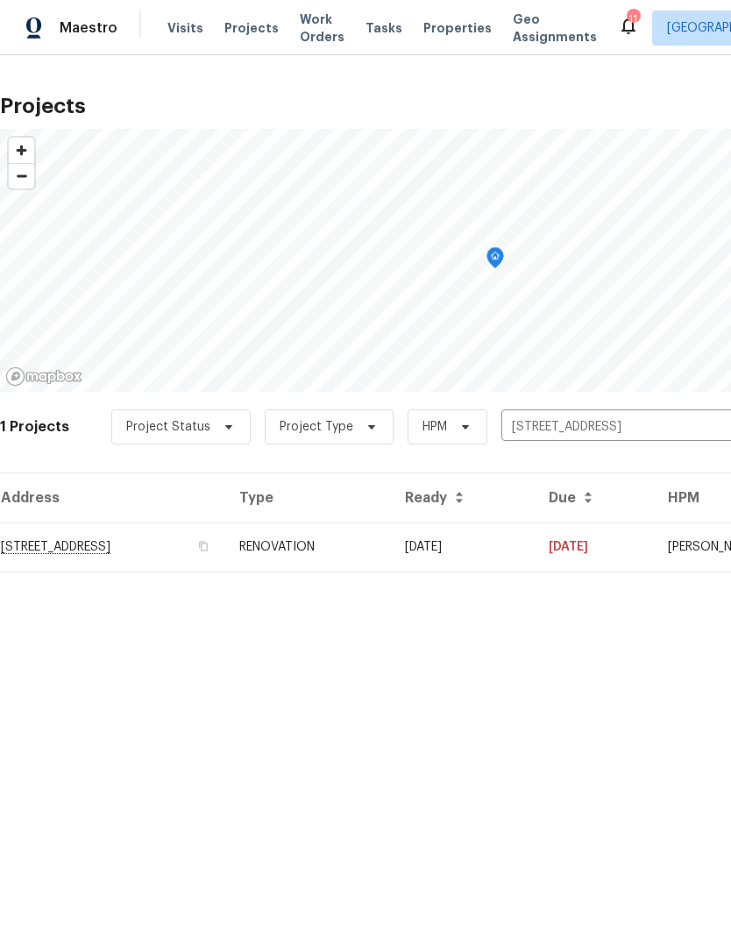
click at [391, 553] on td "RENOVATION" at bounding box center [308, 547] width 166 height 49
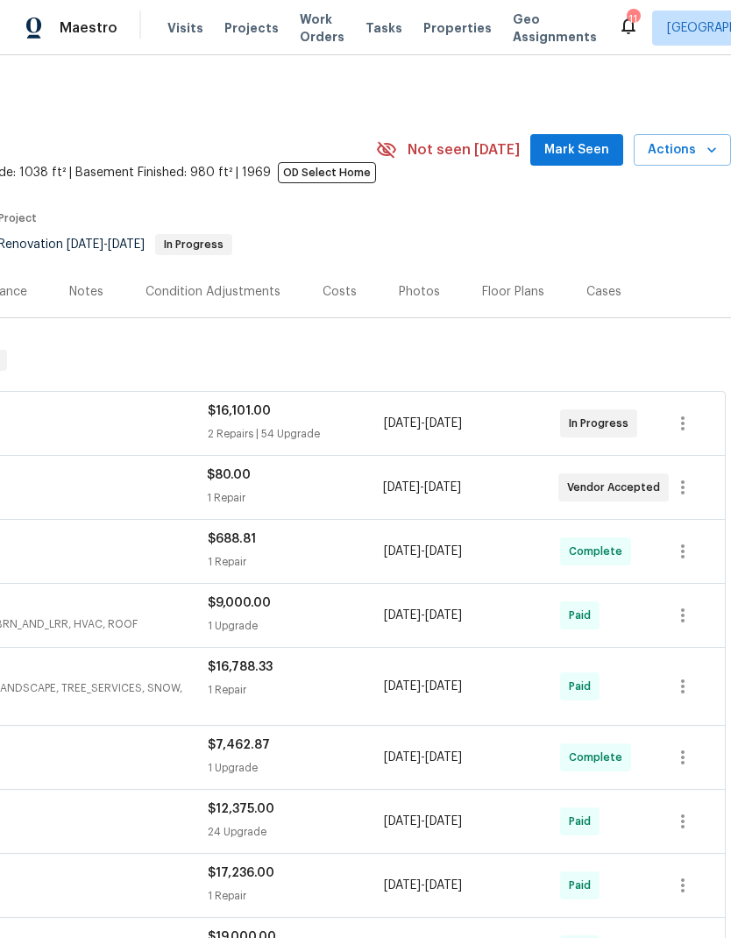
scroll to position [0, 260]
click at [675, 434] on icon "button" at bounding box center [683, 423] width 21 height 21
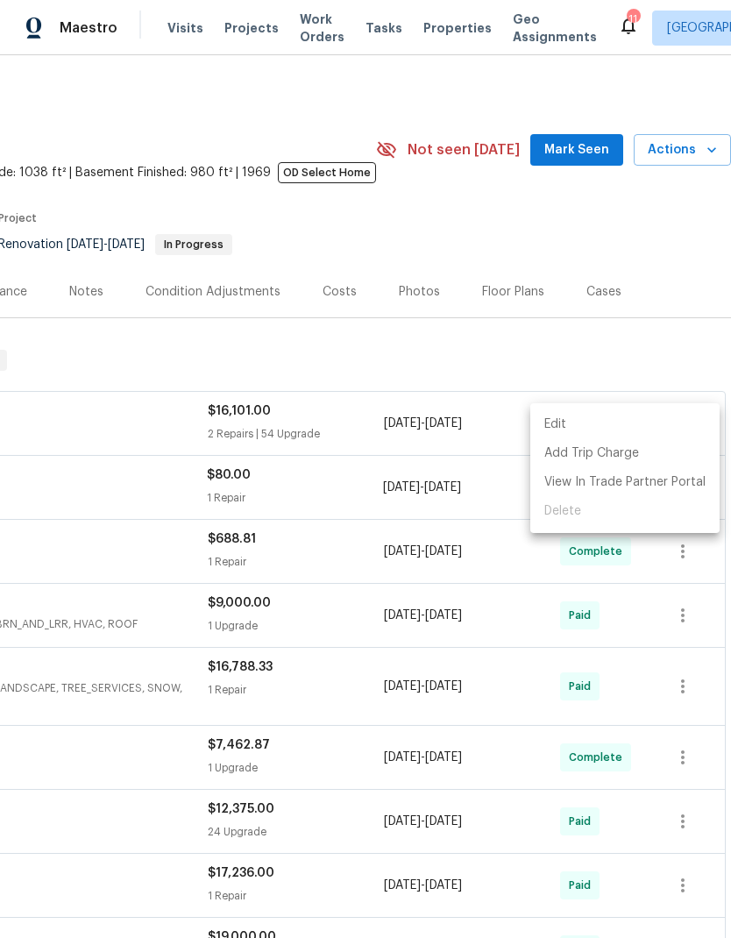
click at [560, 432] on li "Edit" at bounding box center [625, 424] width 189 height 29
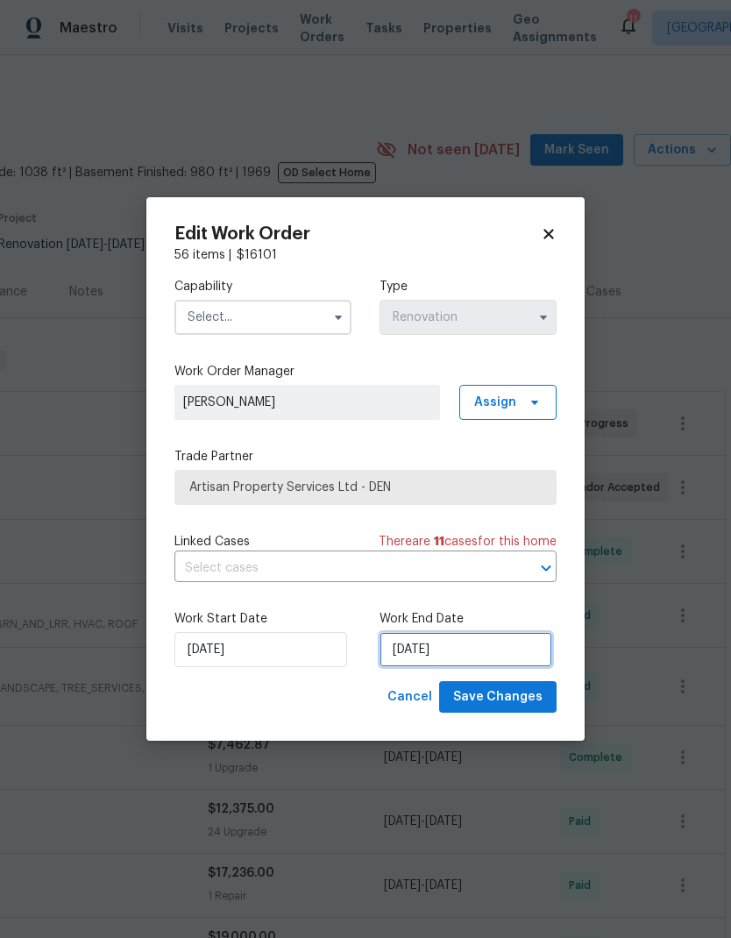
click at [467, 661] on input "[DATE]" at bounding box center [466, 649] width 173 height 35
select select "8"
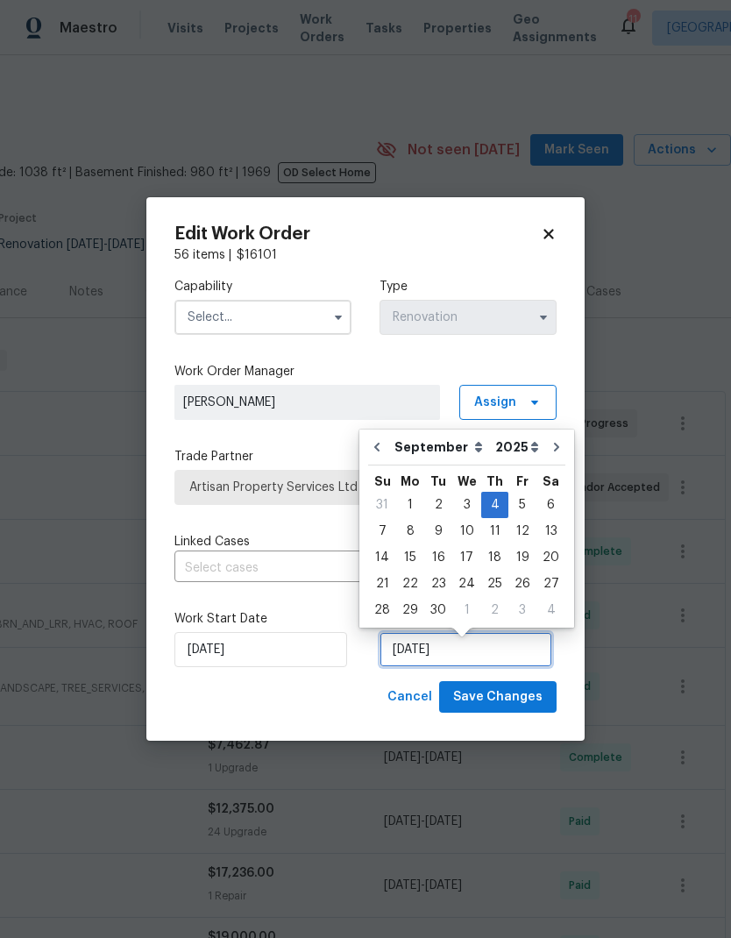
scroll to position [7, 0]
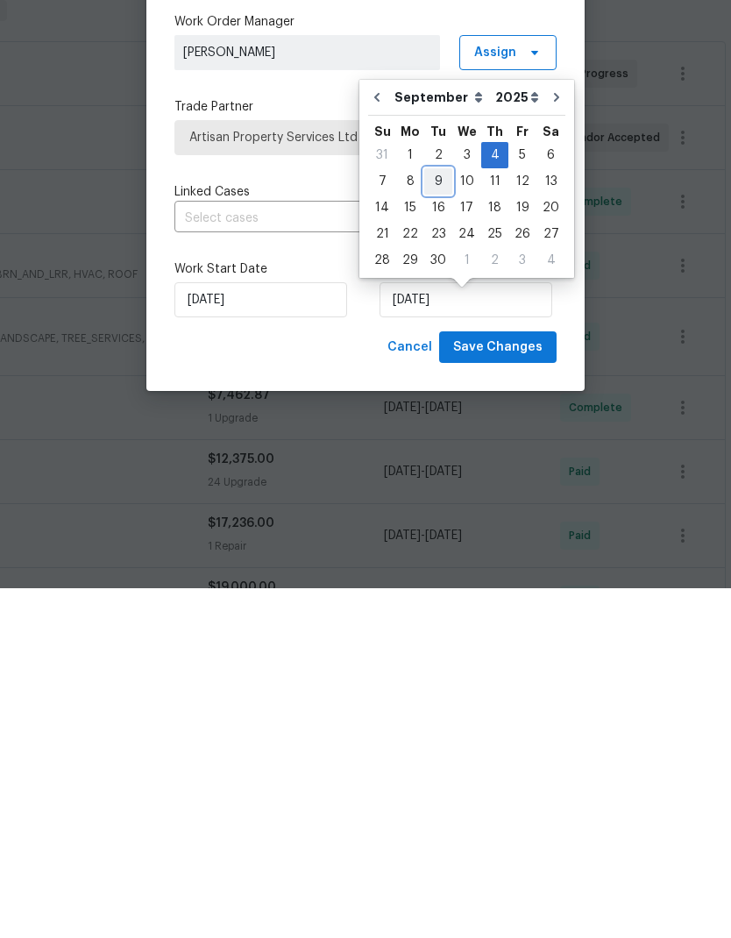
click at [444, 519] on div "9" at bounding box center [438, 531] width 28 height 25
type input "[DATE]"
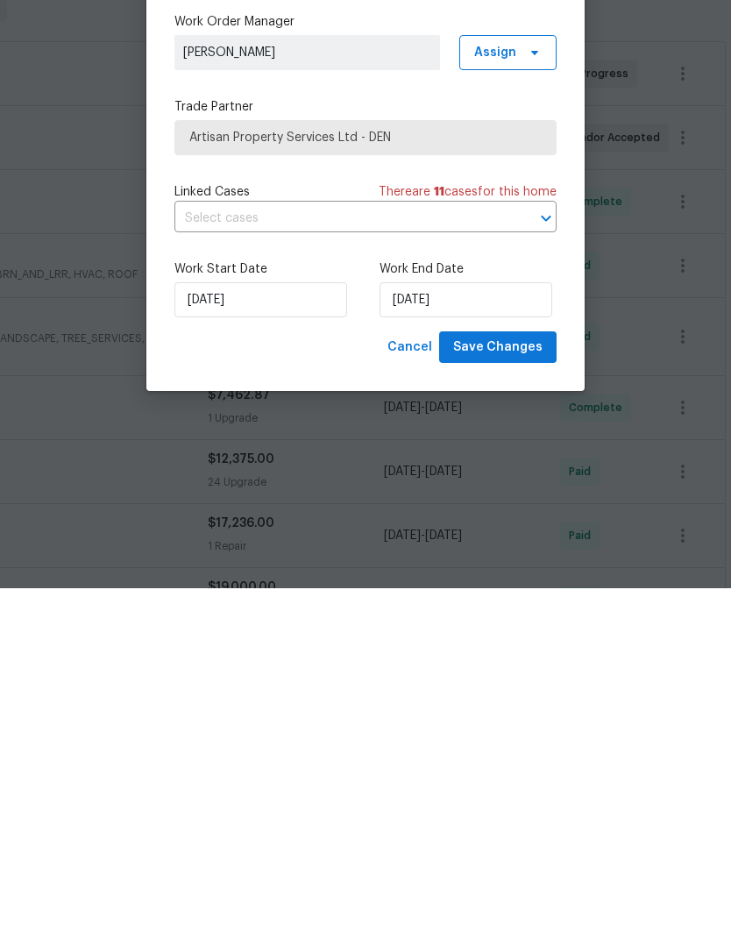
scroll to position [70, 0]
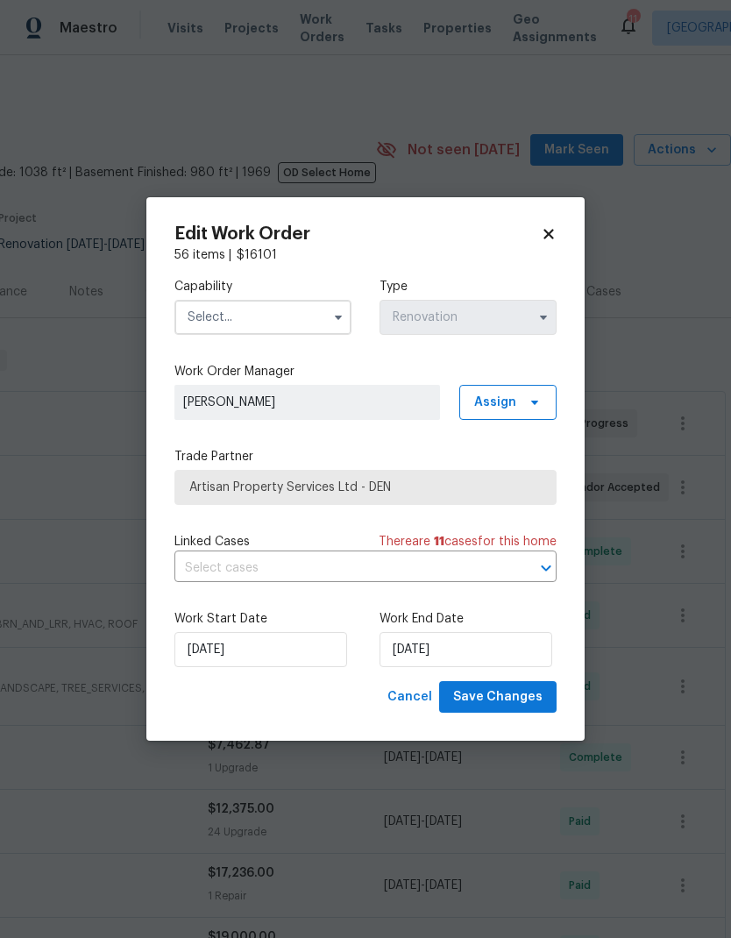
click at [334, 325] on button "button" at bounding box center [338, 317] width 21 height 21
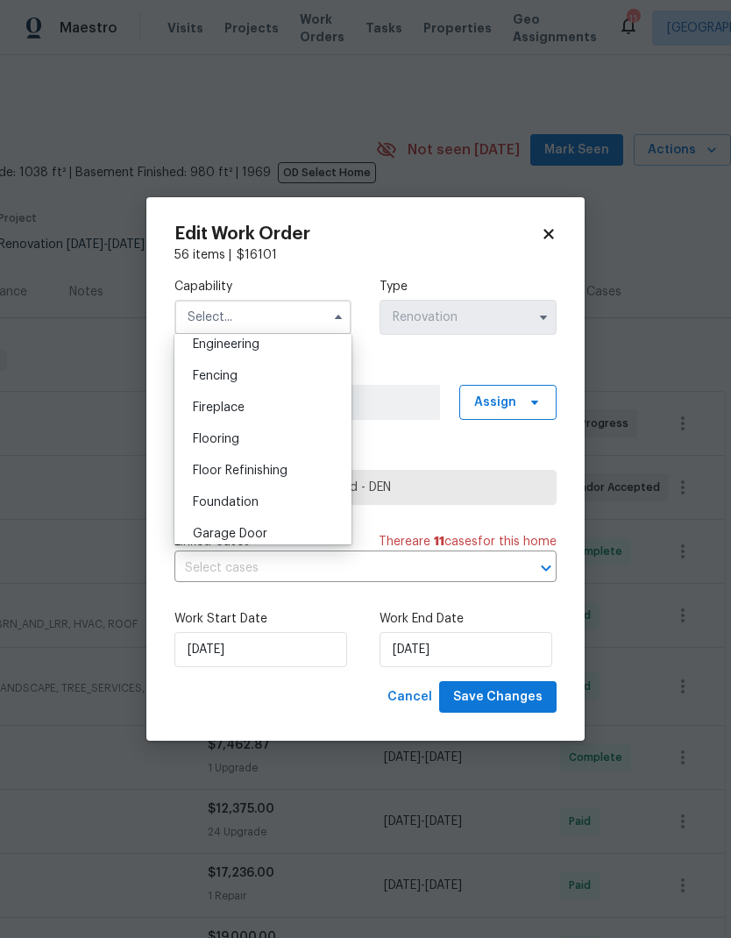
scroll to position [680, 0]
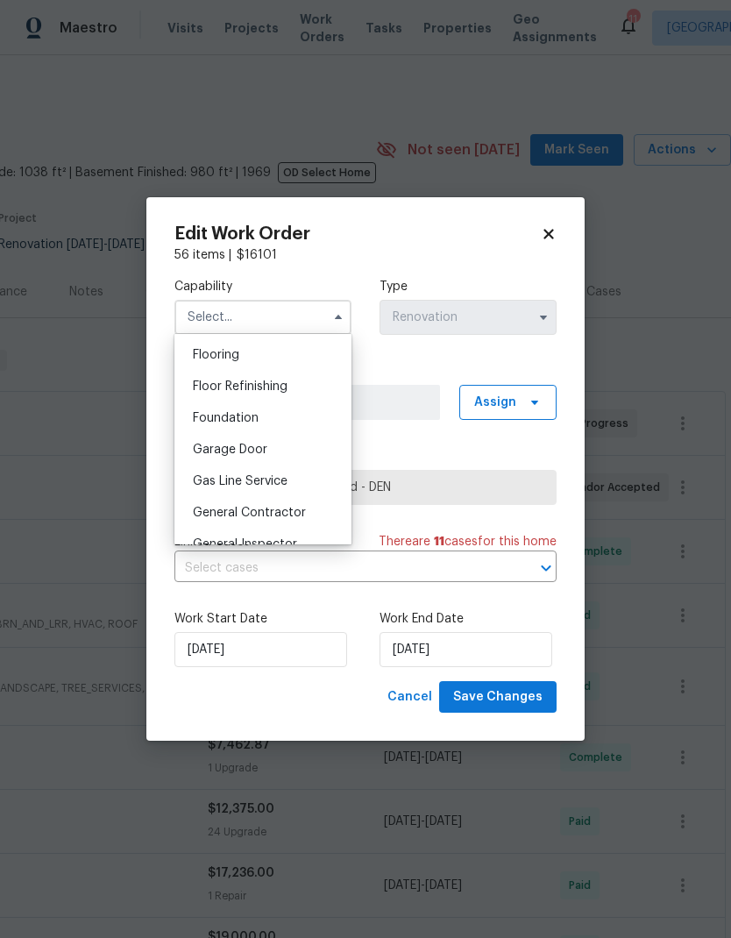
click at [292, 513] on span "General Contractor" at bounding box center [249, 513] width 113 height 12
type input "General Contractor"
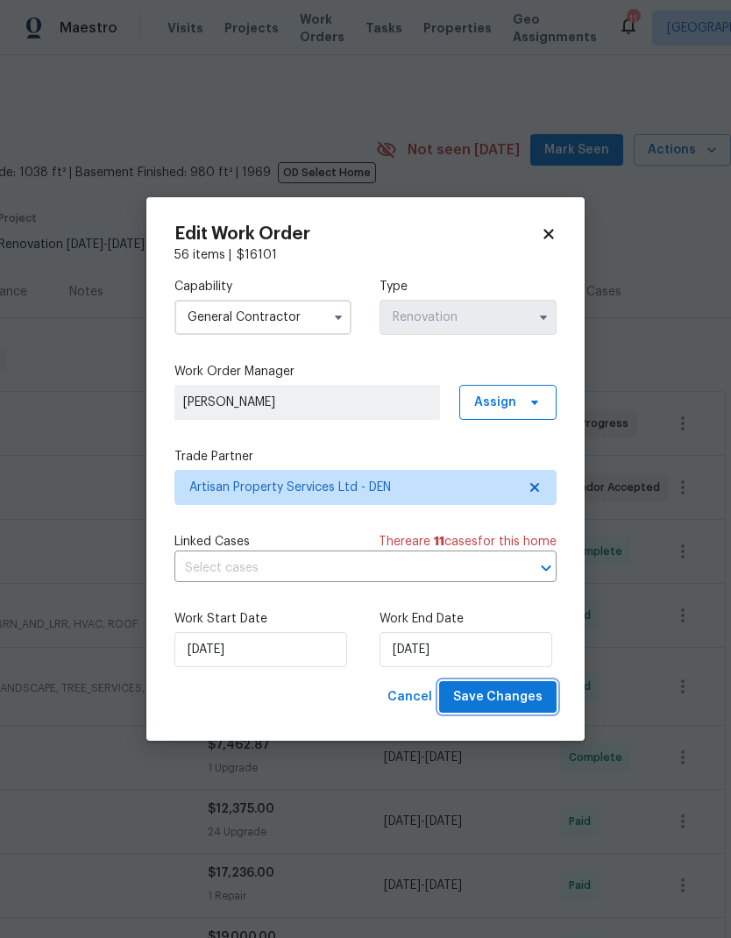
click at [517, 700] on span "Save Changes" at bounding box center [497, 698] width 89 height 22
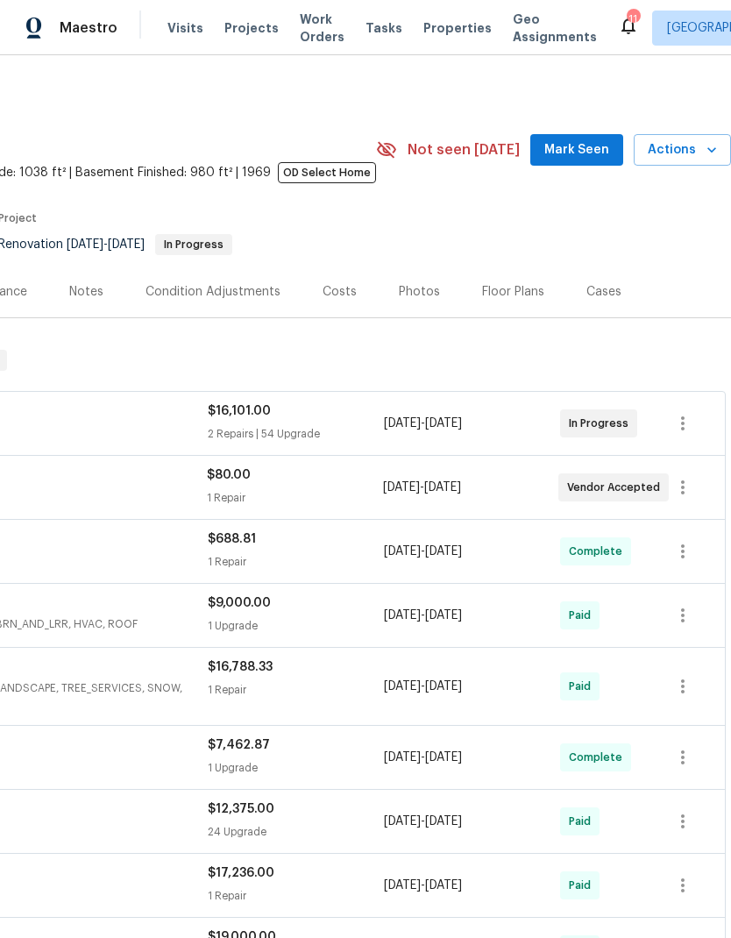
scroll to position [0, 260]
click at [686, 139] on span "Actions" at bounding box center [682, 150] width 69 height 22
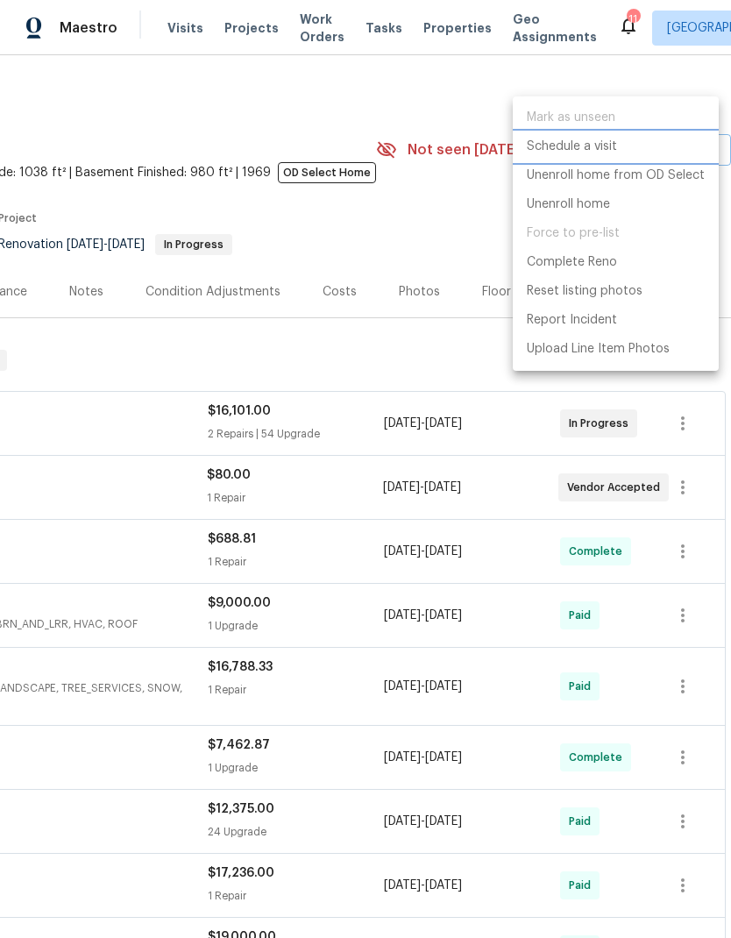
click at [603, 152] on p "Schedule a visit" at bounding box center [572, 147] width 90 height 18
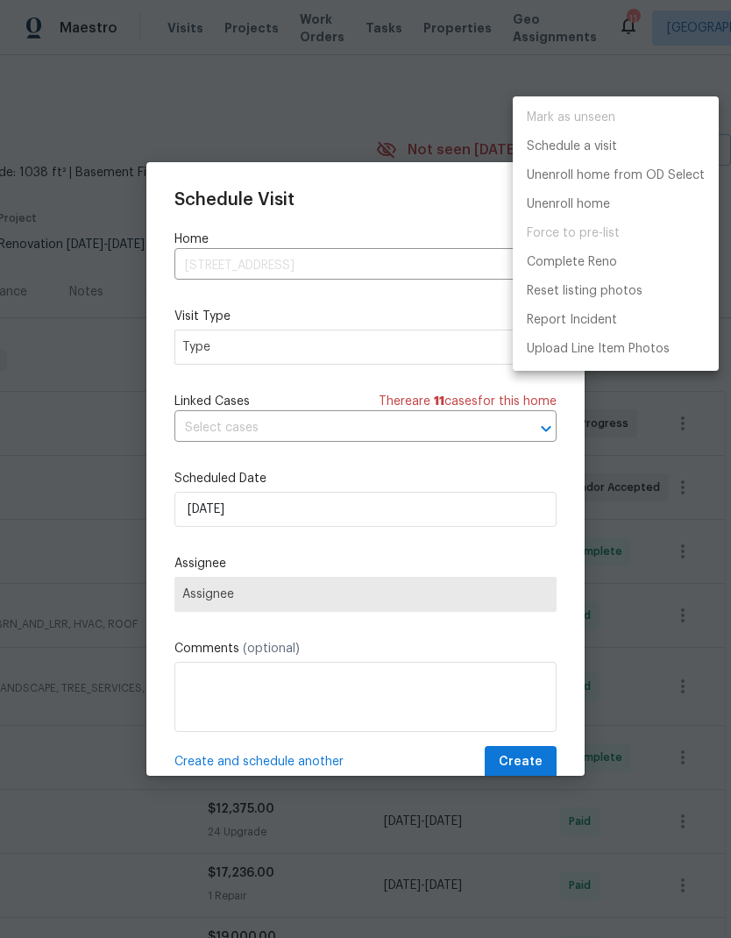
click at [323, 353] on div at bounding box center [365, 469] width 731 height 938
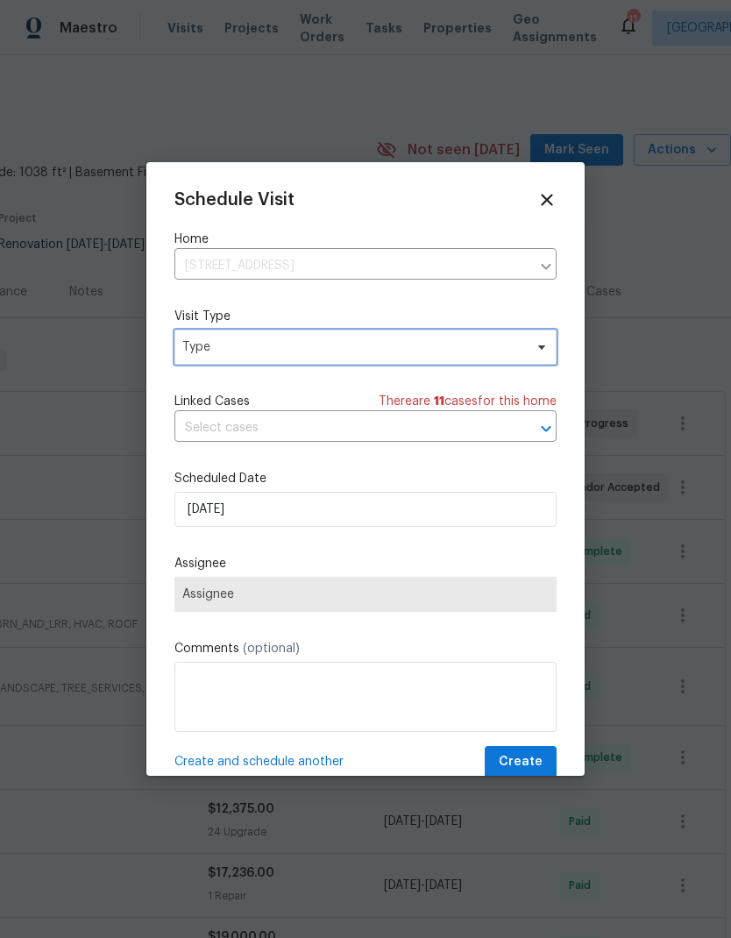
click at [338, 359] on span "Type" at bounding box center [366, 347] width 382 height 35
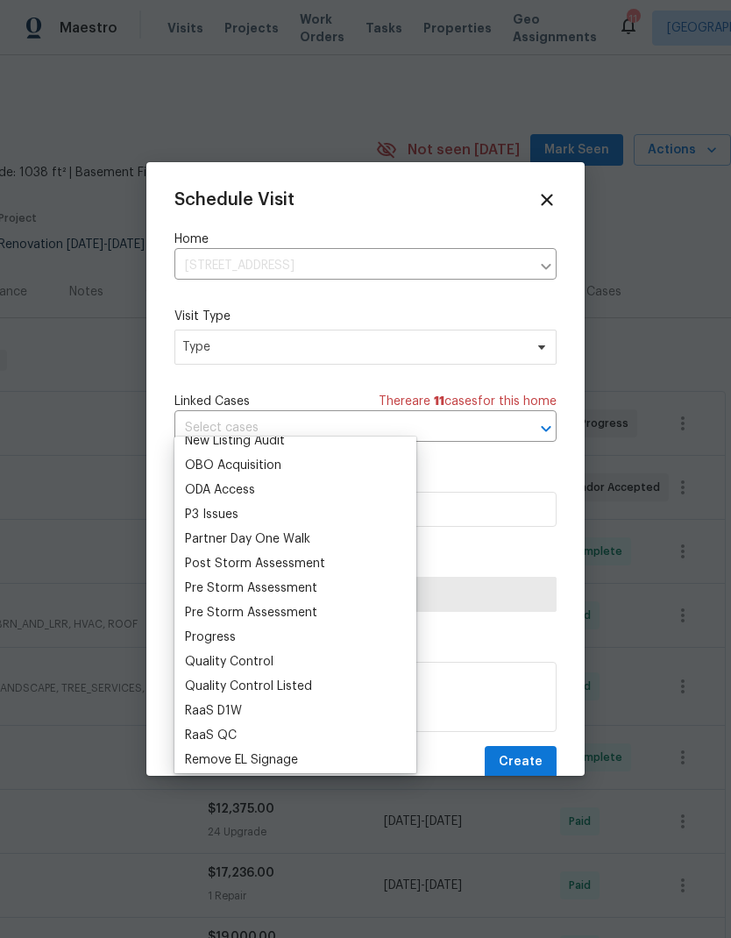
scroll to position [994, 0]
click at [232, 629] on div "Progress" at bounding box center [210, 638] width 51 height 18
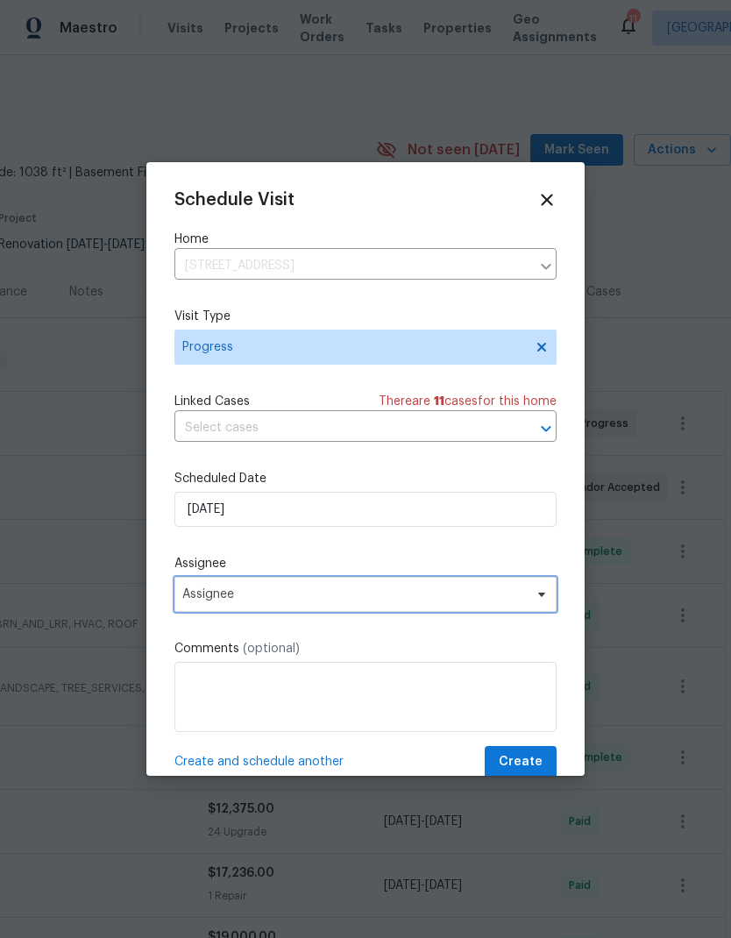
click at [312, 601] on span "Assignee" at bounding box center [354, 595] width 344 height 14
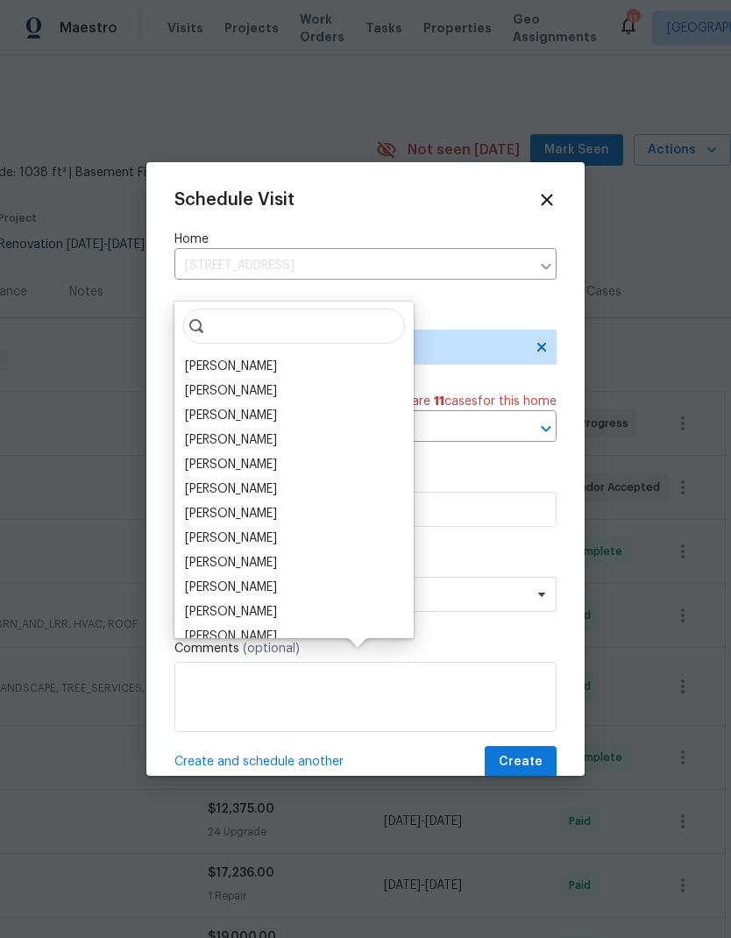
click at [277, 358] on div "[PERSON_NAME]" at bounding box center [231, 367] width 92 height 18
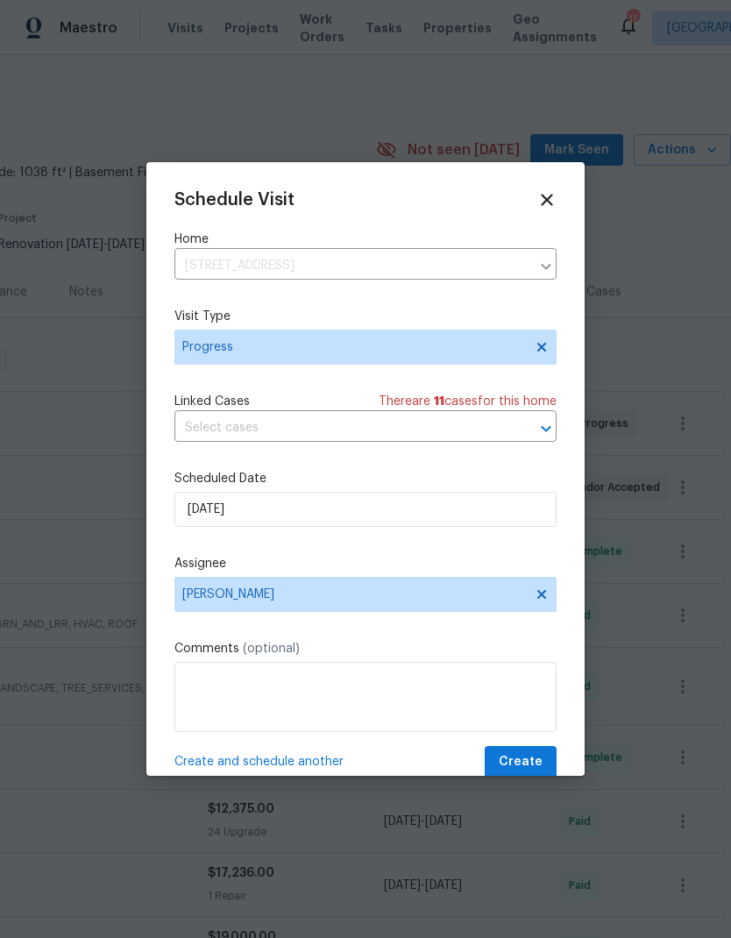
click at [309, 764] on span "Create and schedule another" at bounding box center [259, 762] width 169 height 18
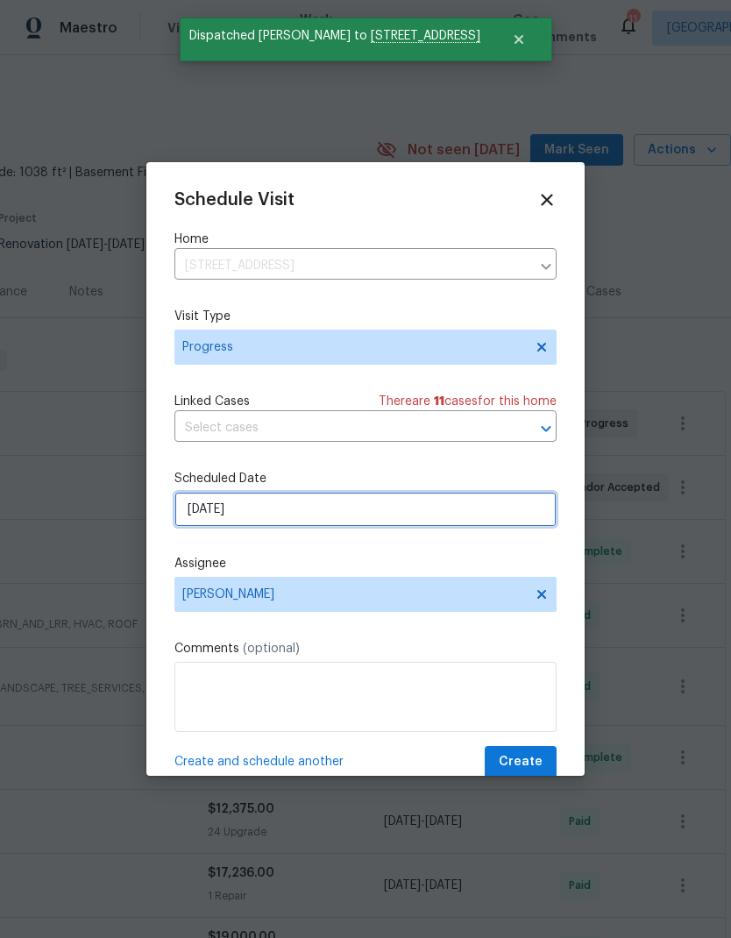
click at [325, 517] on input "[DATE]" at bounding box center [366, 509] width 382 height 35
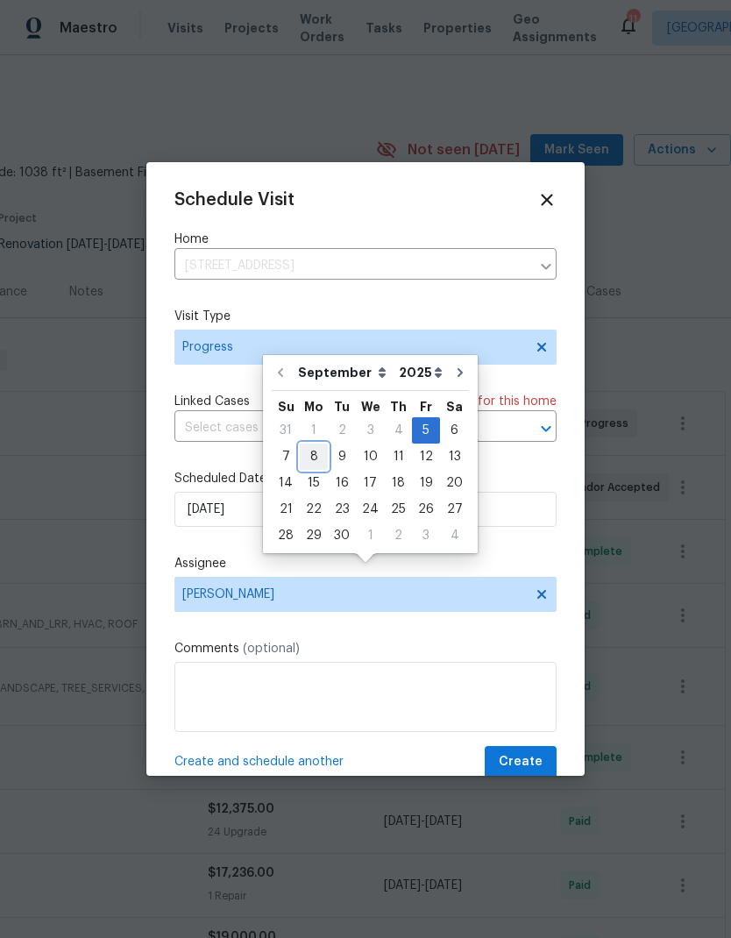
click at [323, 445] on div "8" at bounding box center [314, 457] width 28 height 25
type input "[DATE]"
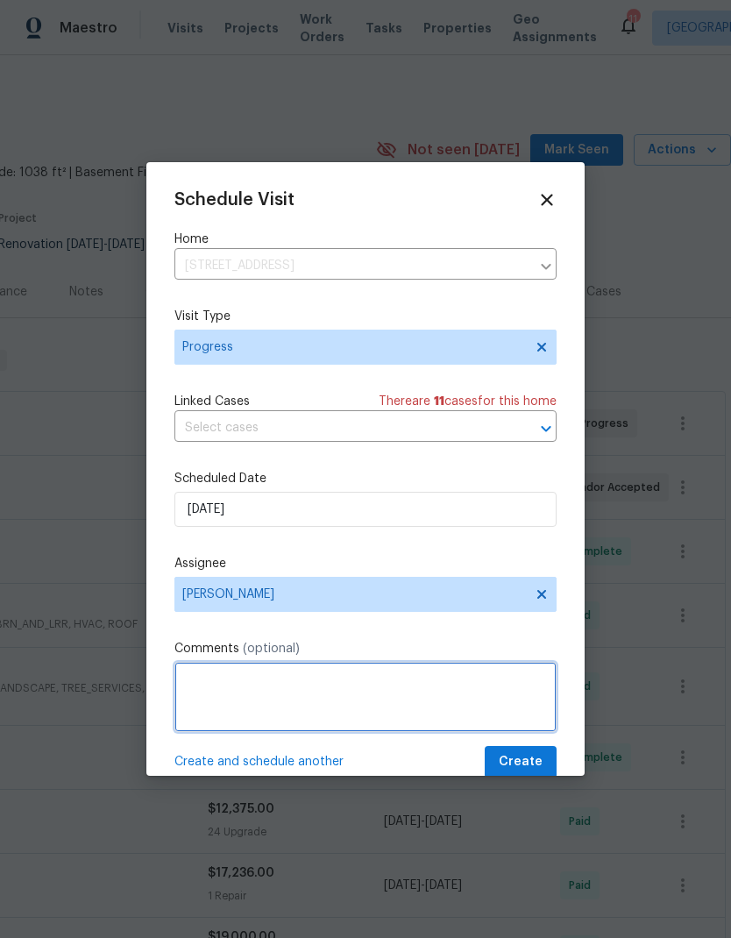
click at [323, 688] on textarea at bounding box center [366, 697] width 382 height 70
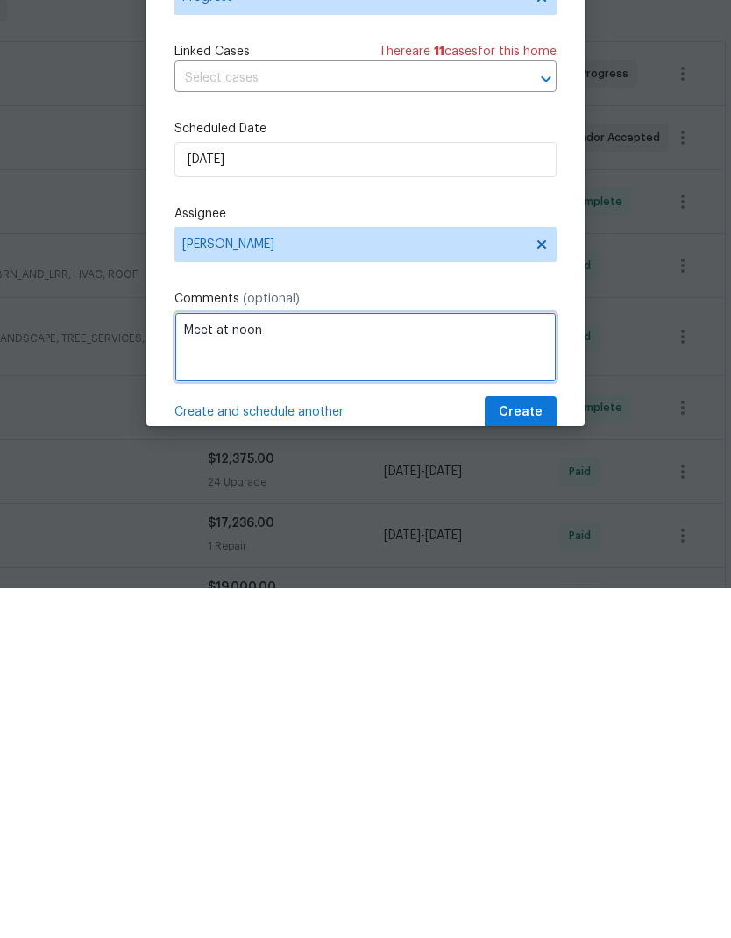
type textarea "Meet at noon"
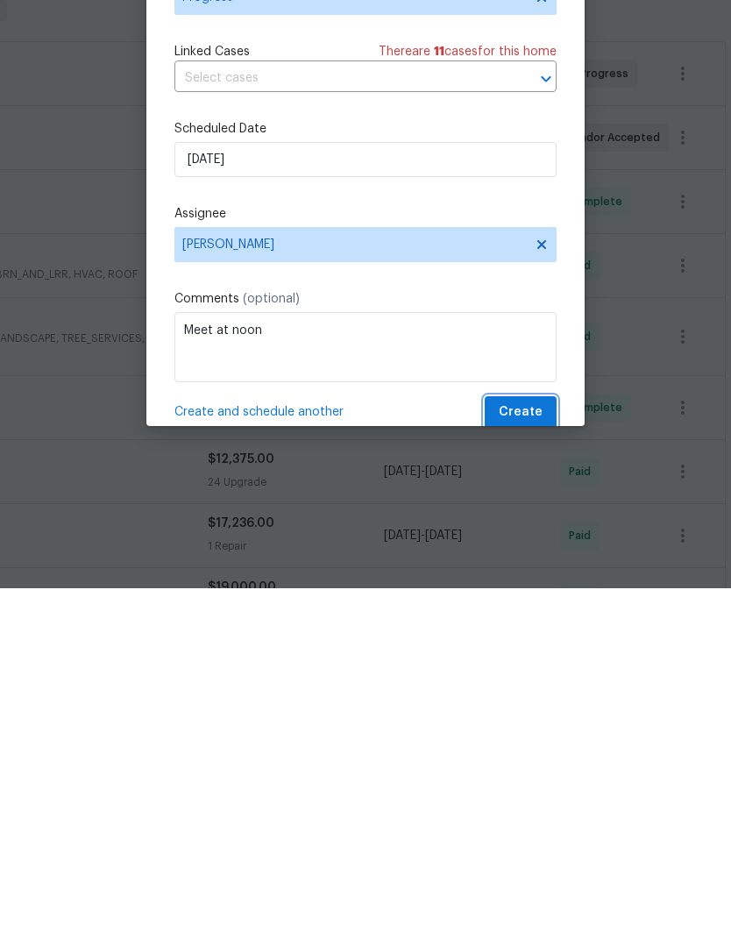
click at [531, 752] on span "Create" at bounding box center [521, 763] width 44 height 22
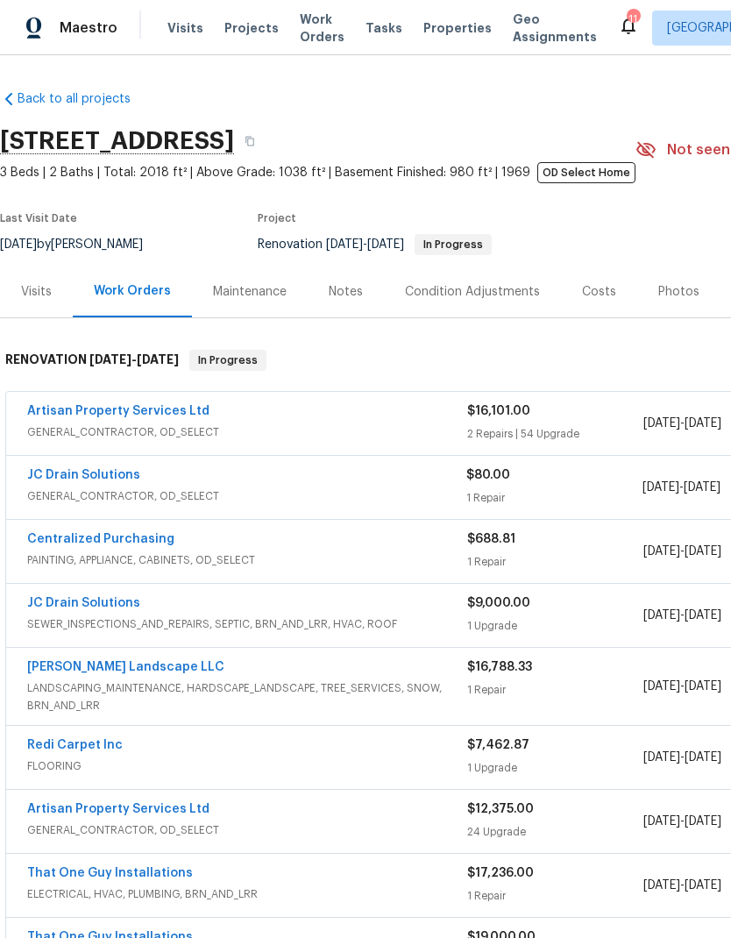
scroll to position [0, 0]
click at [174, 31] on span "Visits" at bounding box center [186, 28] width 36 height 18
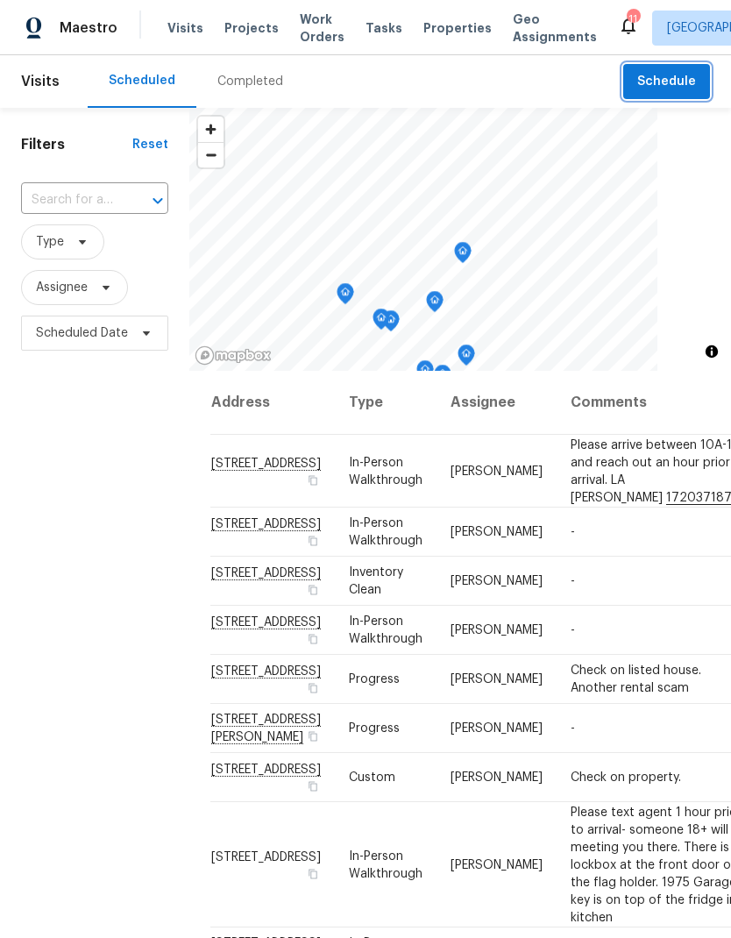
click at [681, 88] on span "Schedule" at bounding box center [667, 82] width 59 height 22
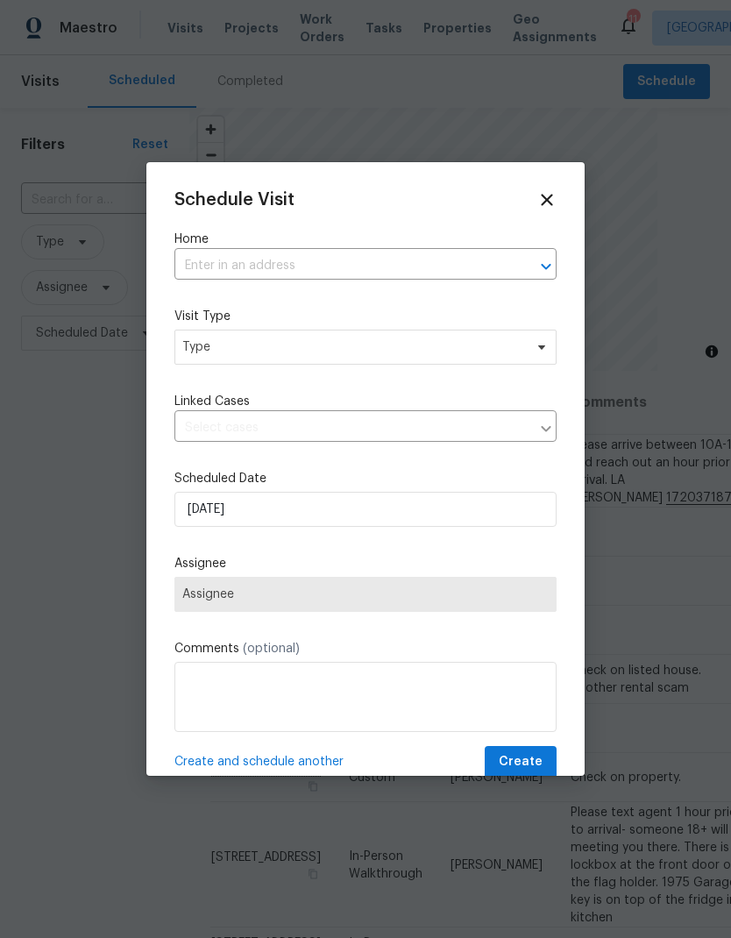
click at [476, 272] on input "text" at bounding box center [341, 266] width 333 height 27
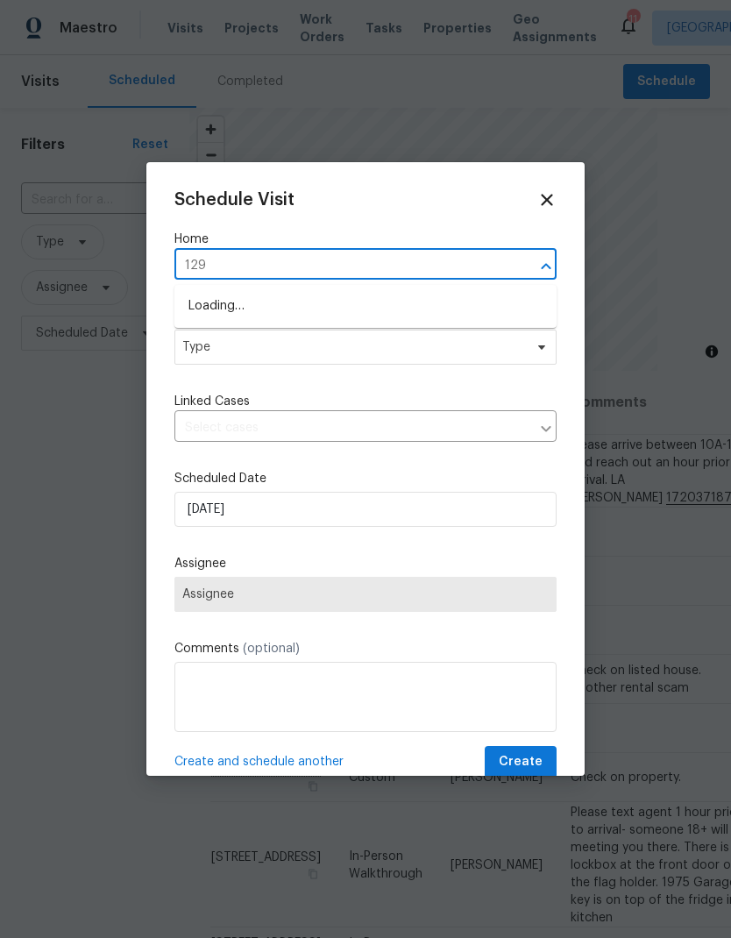
type input "1299"
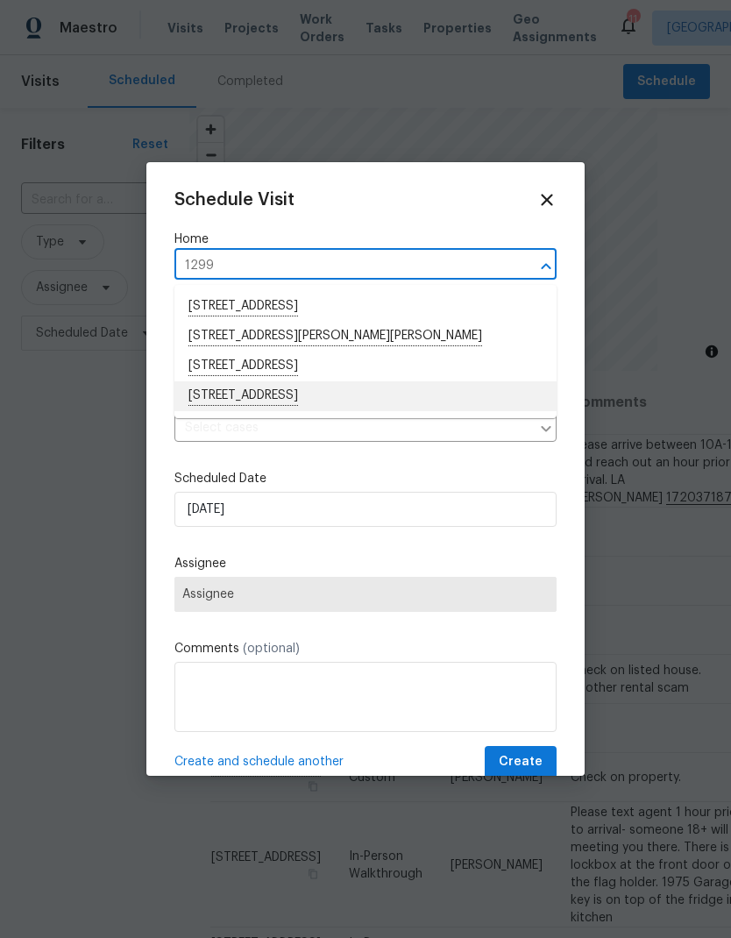
click at [302, 402] on li "[STREET_ADDRESS]" at bounding box center [366, 397] width 382 height 30
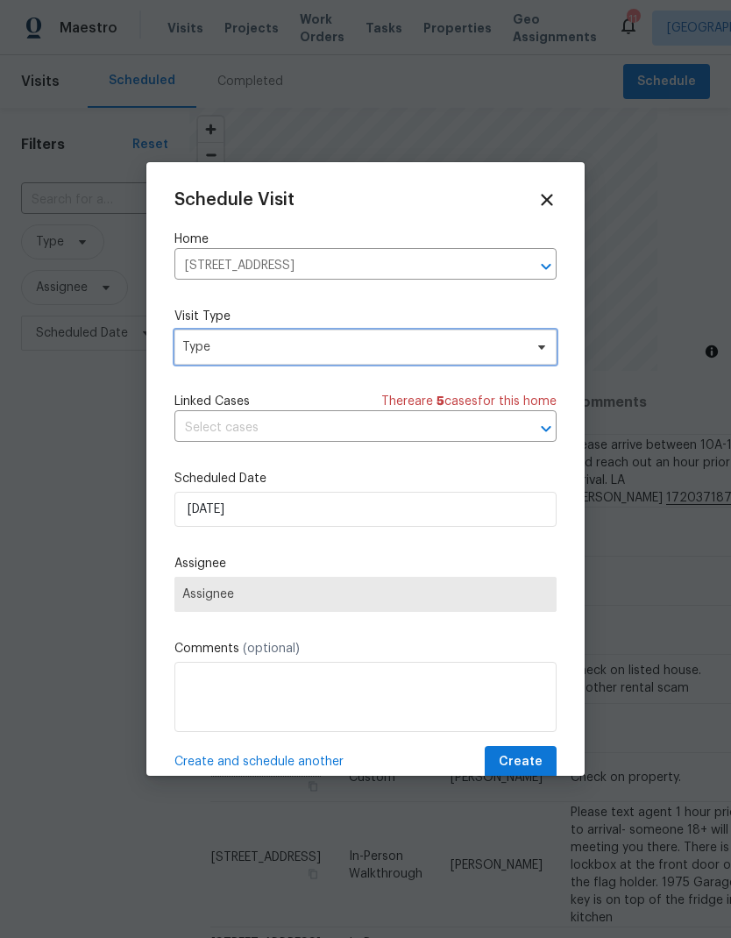
click at [367, 353] on span "Type" at bounding box center [352, 348] width 341 height 18
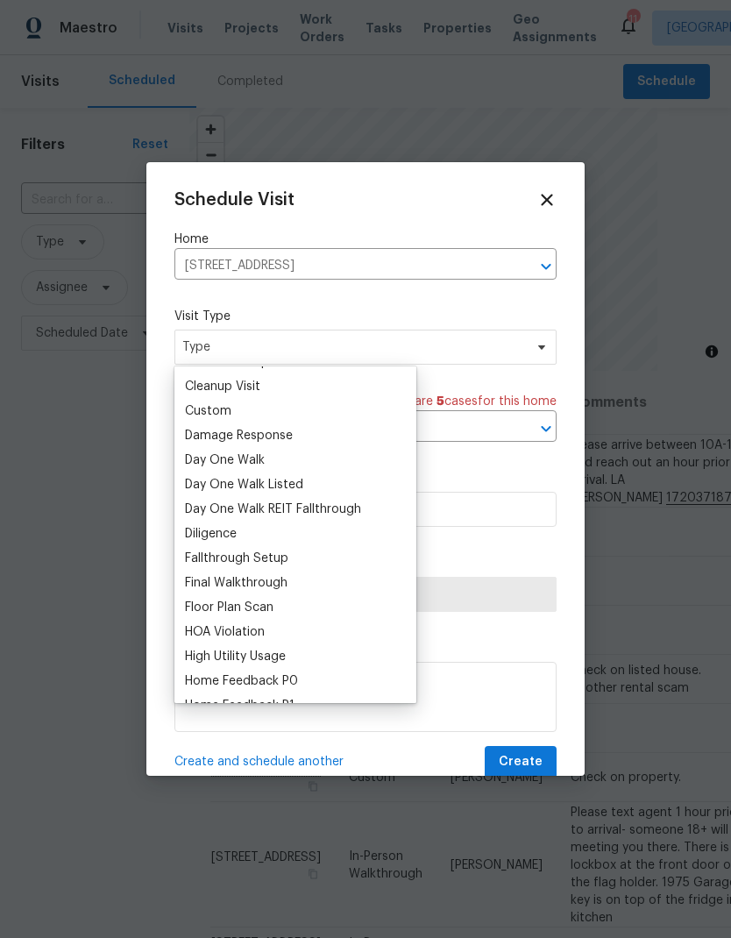
scroll to position [240, 0]
click at [230, 416] on div "Custom" at bounding box center [208, 412] width 46 height 18
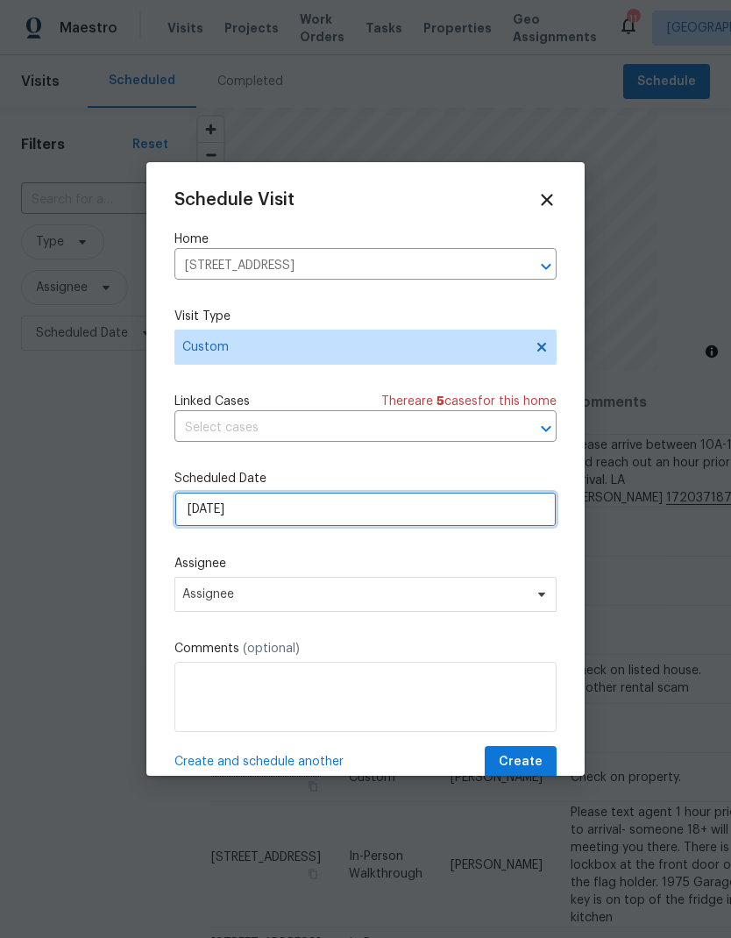
click at [326, 518] on input "[DATE]" at bounding box center [366, 509] width 382 height 35
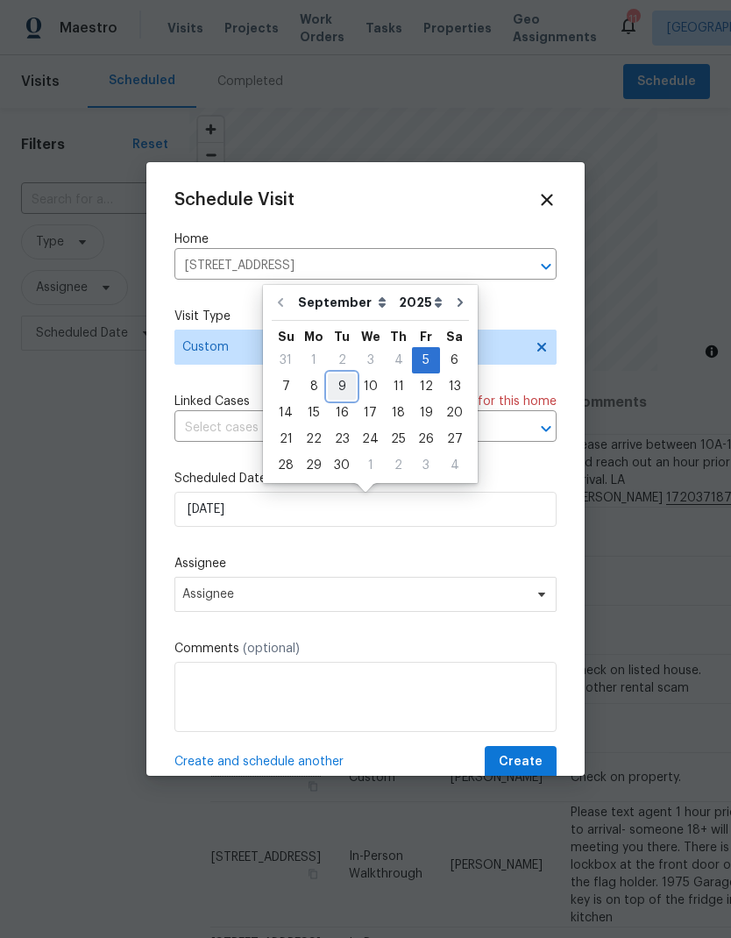
click at [342, 389] on div "9" at bounding box center [342, 386] width 28 height 25
type input "[DATE]"
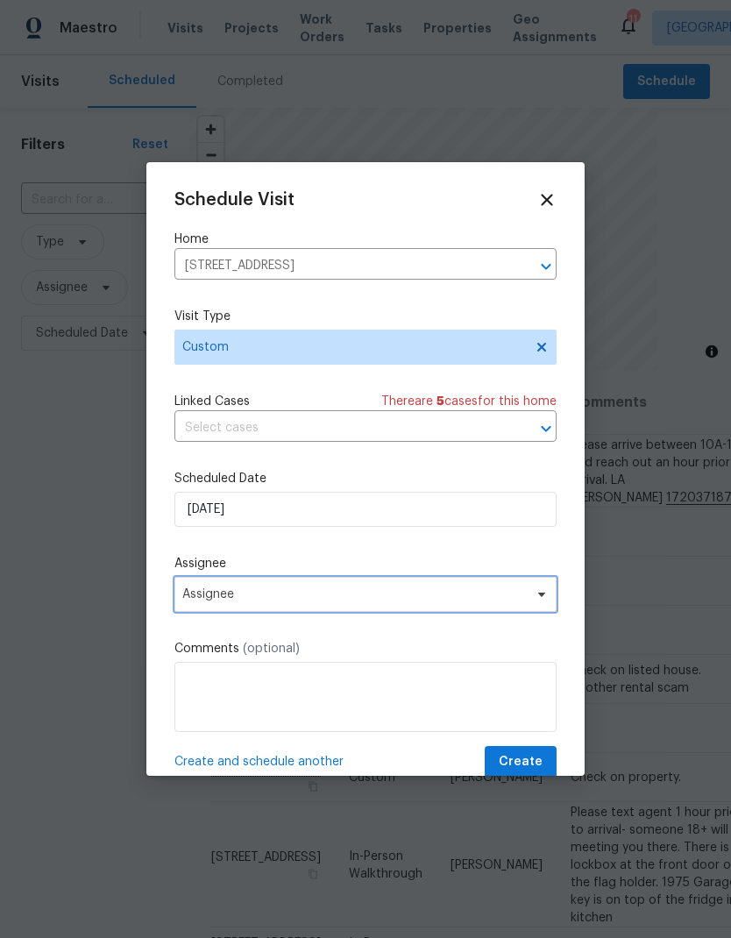
click at [358, 608] on span "Assignee" at bounding box center [366, 594] width 382 height 35
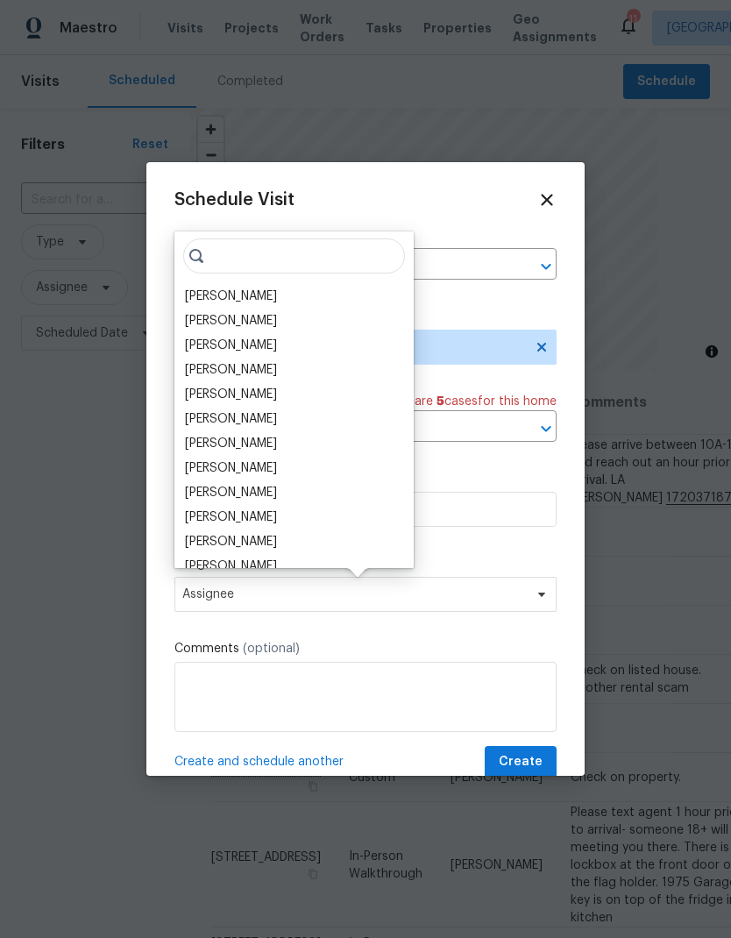
click at [275, 298] on div "[PERSON_NAME]" at bounding box center [231, 297] width 92 height 18
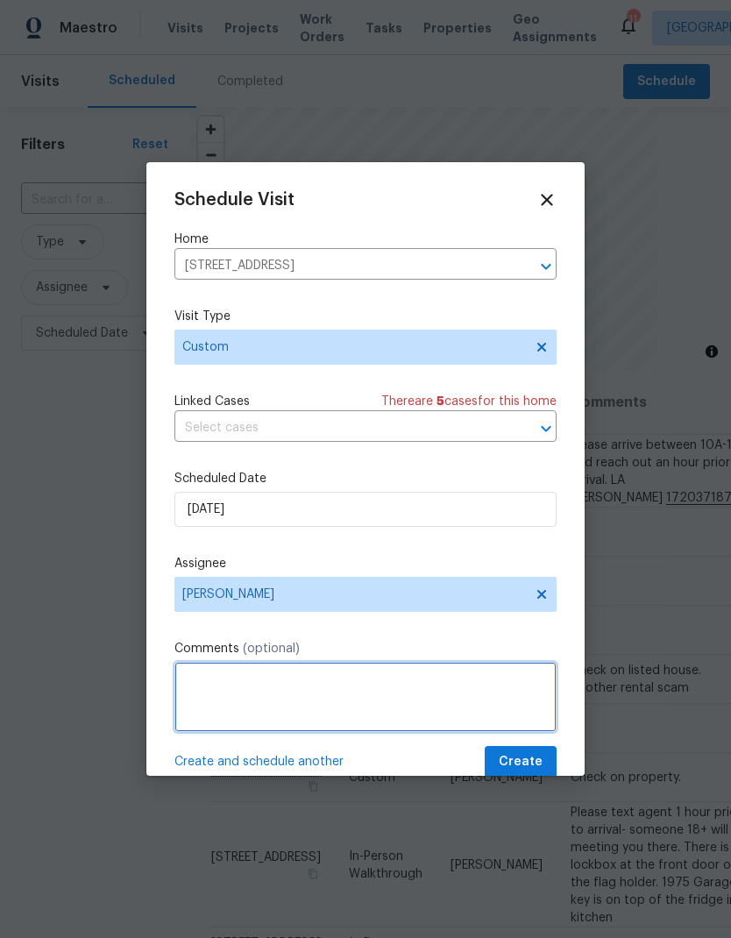
click at [388, 711] on textarea at bounding box center [366, 697] width 382 height 70
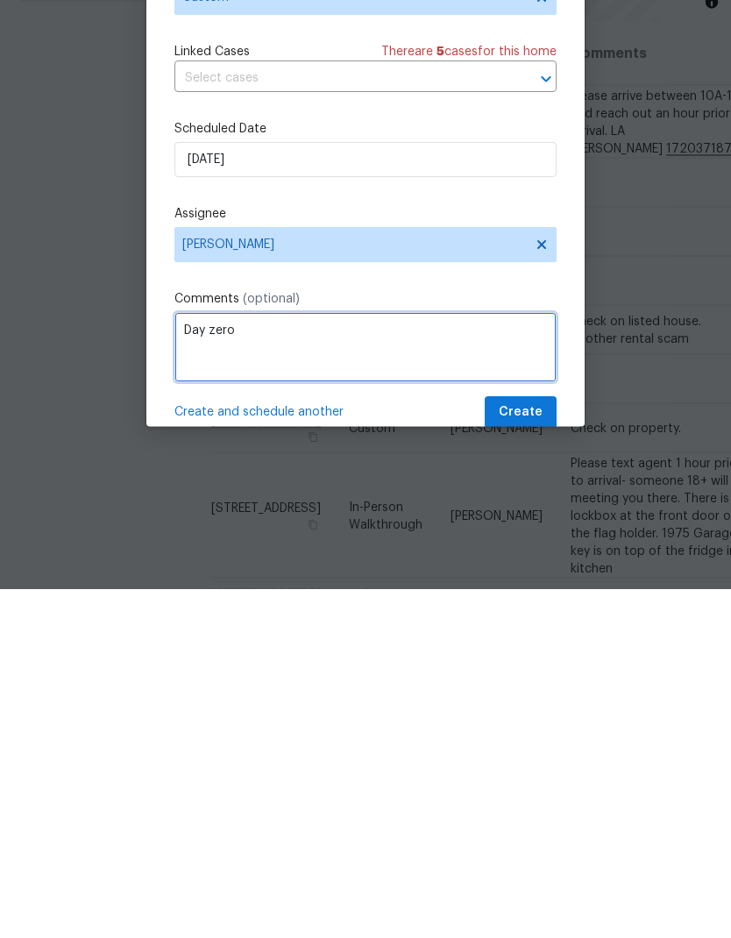
type textarea "Day zero"
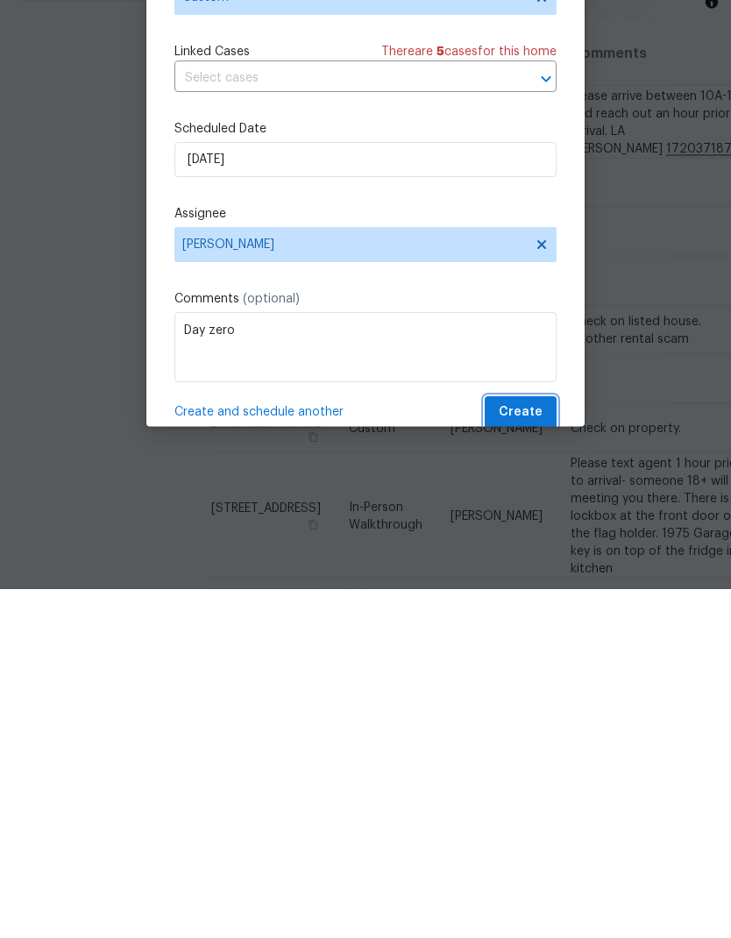
click at [533, 752] on span "Create" at bounding box center [521, 763] width 44 height 22
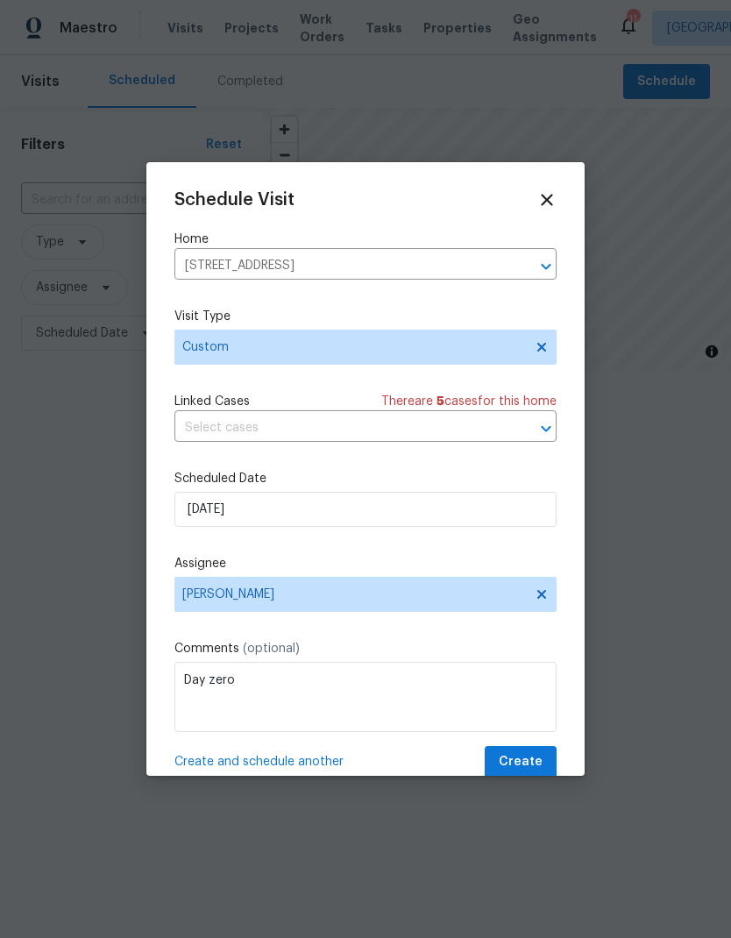
scroll to position [0, 0]
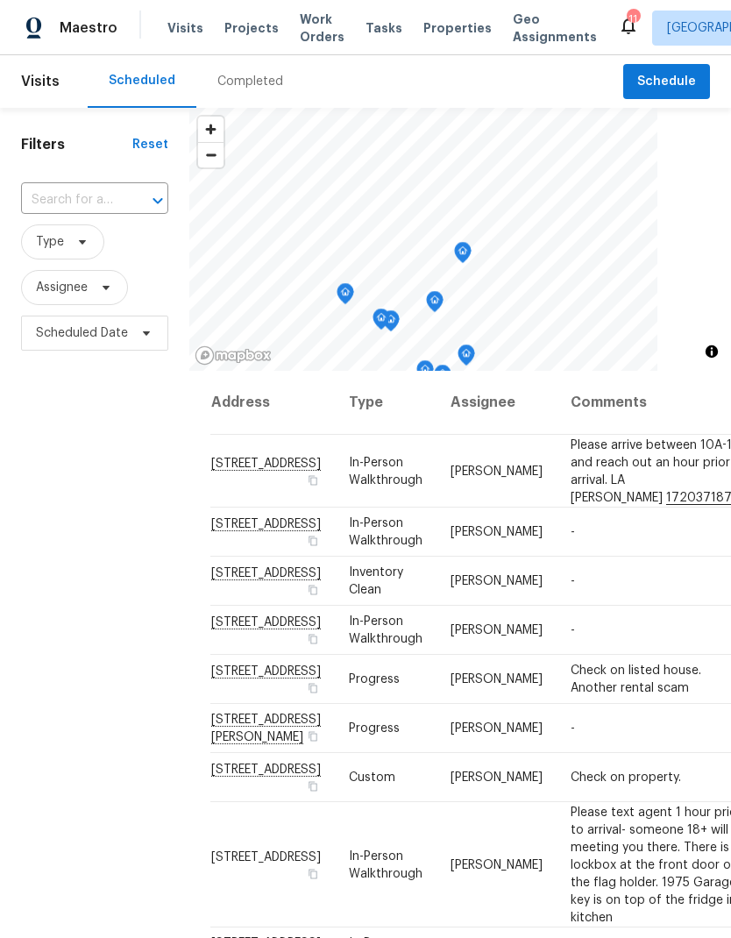
click at [246, 29] on span "Projects" at bounding box center [252, 28] width 54 height 18
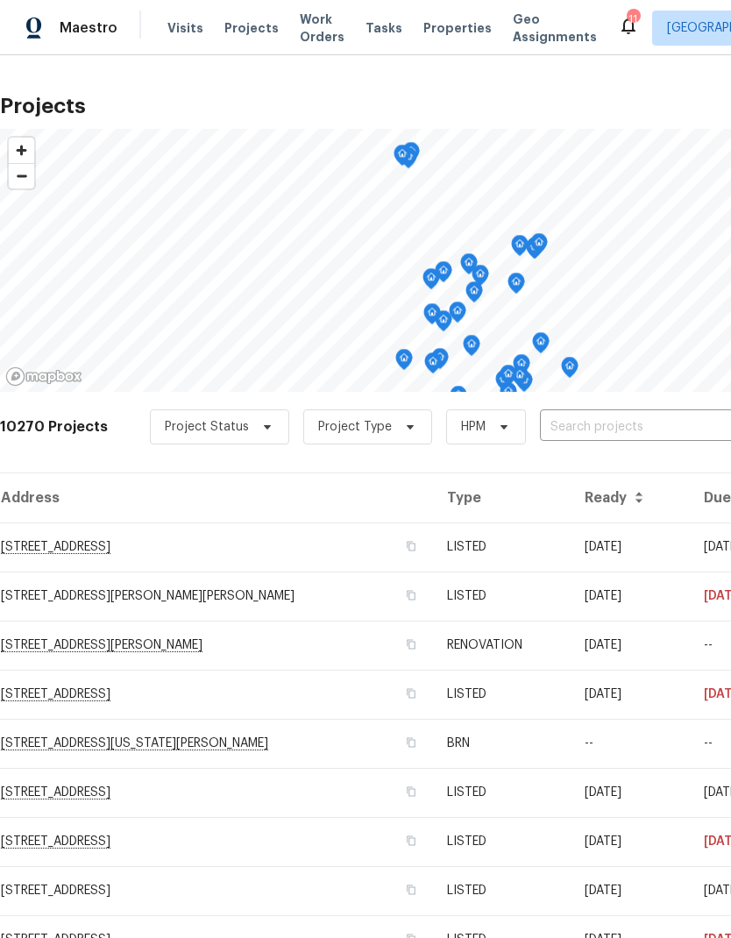
click at [582, 429] on input "text" at bounding box center [640, 427] width 201 height 27
type input "68th"
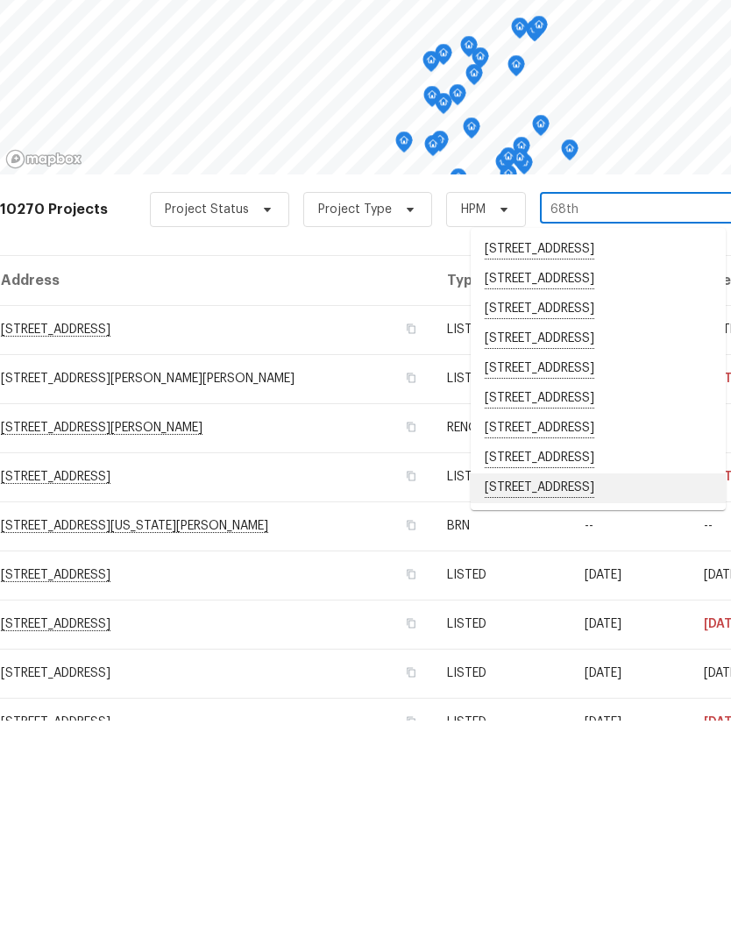
click at [589, 691] on li "[STREET_ADDRESS]" at bounding box center [598, 706] width 255 height 30
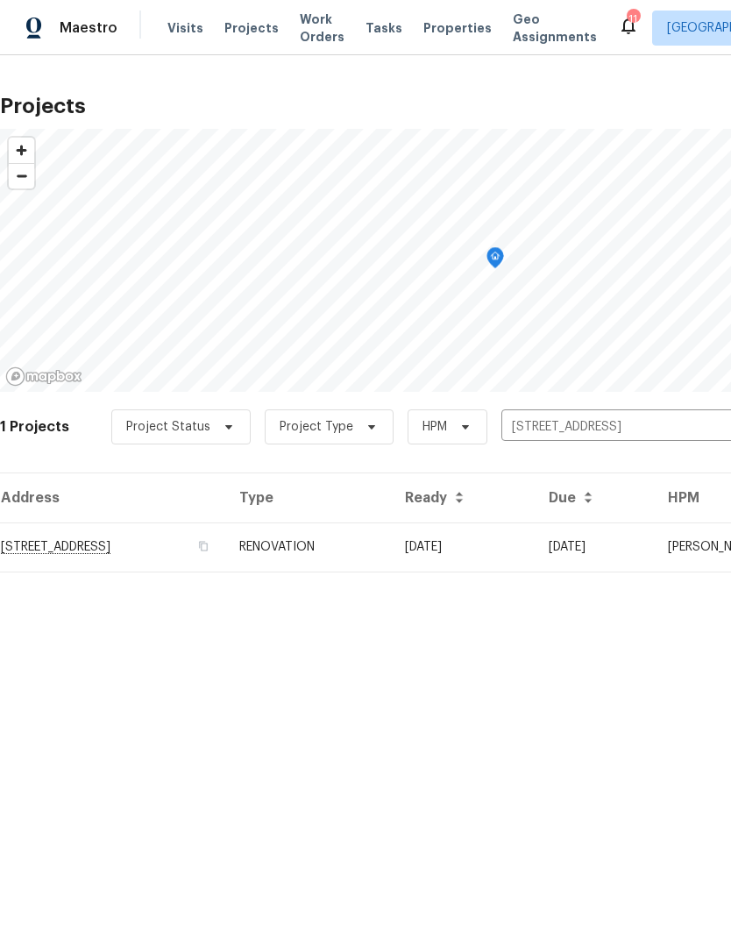
click at [391, 553] on td "RENOVATION" at bounding box center [308, 547] width 166 height 49
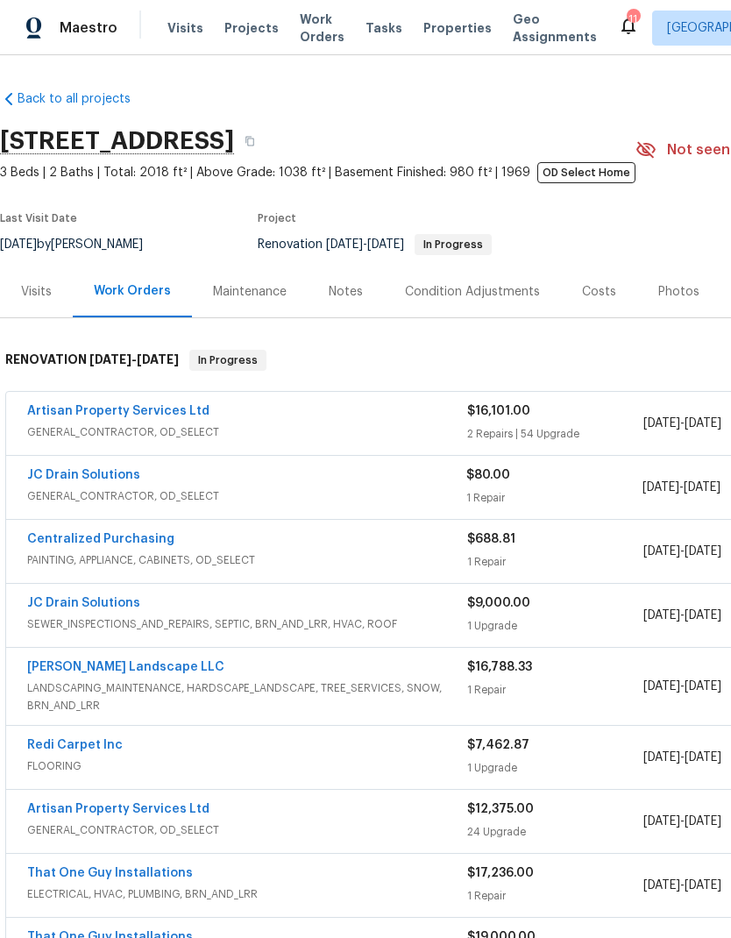
click at [127, 406] on link "Artisan Property Services Ltd" at bounding box center [118, 411] width 182 height 12
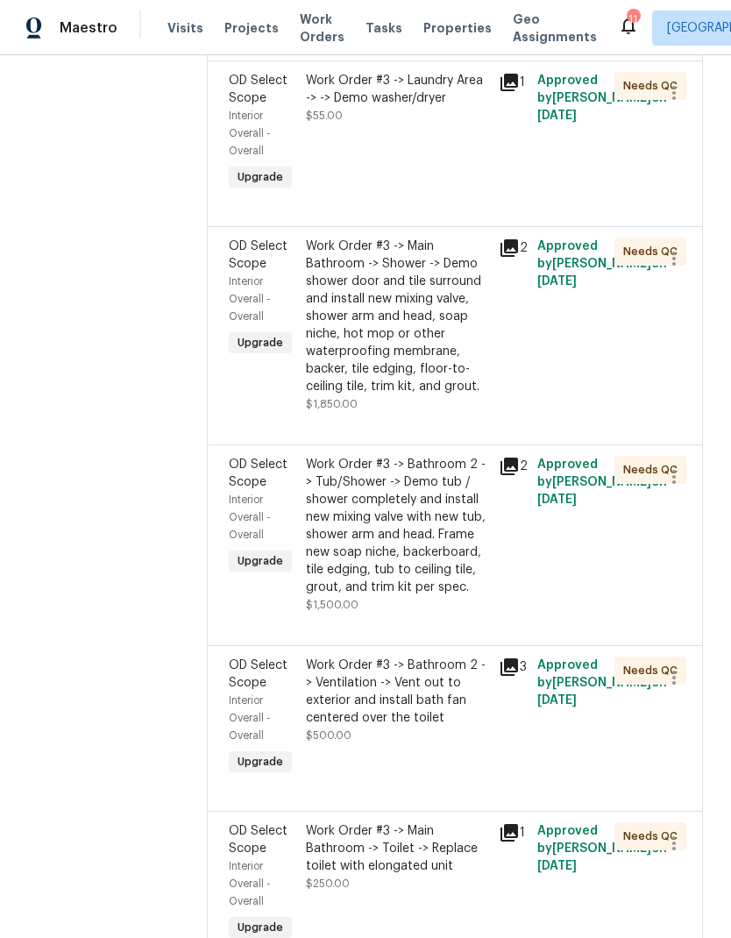
scroll to position [7894, 0]
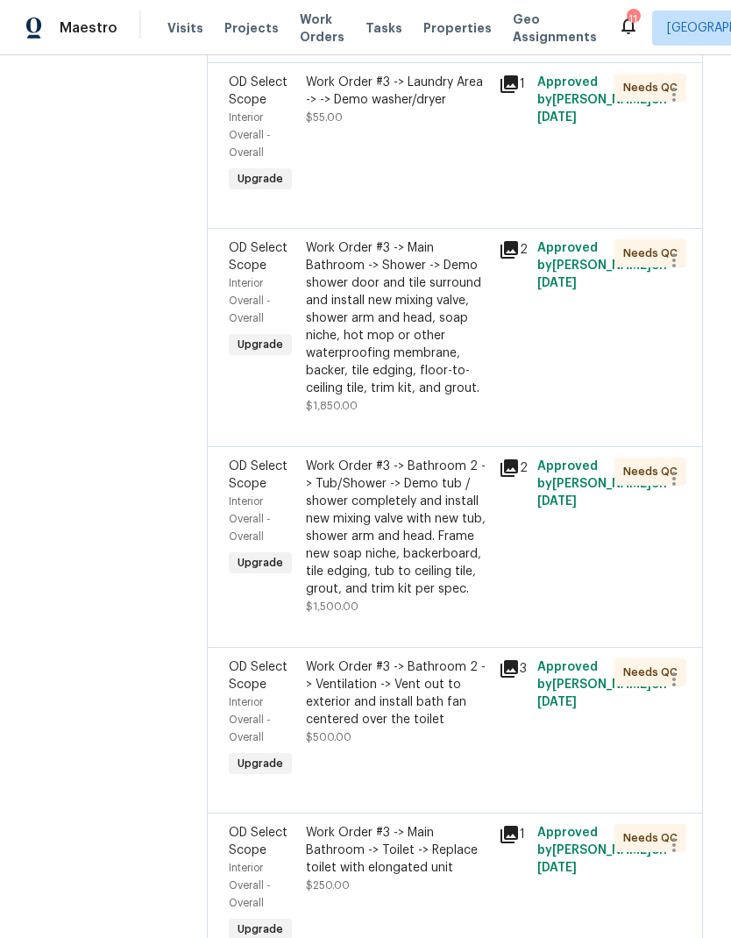
click at [681, 846] on li "Cancel" at bounding box center [683, 841] width 68 height 29
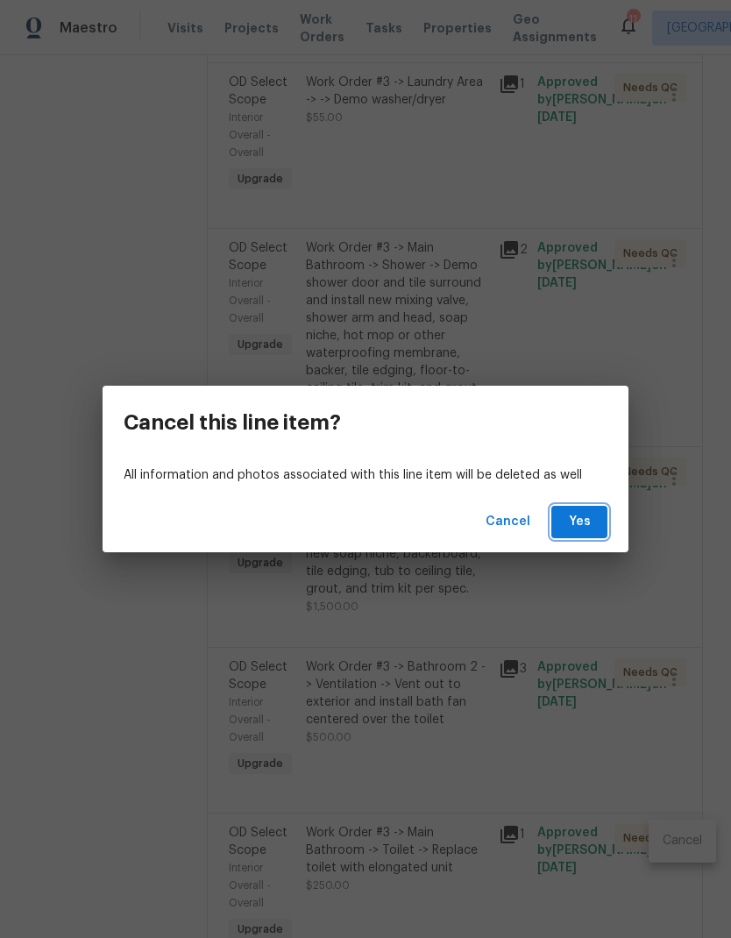
click at [580, 522] on span "Yes" at bounding box center [580, 522] width 28 height 22
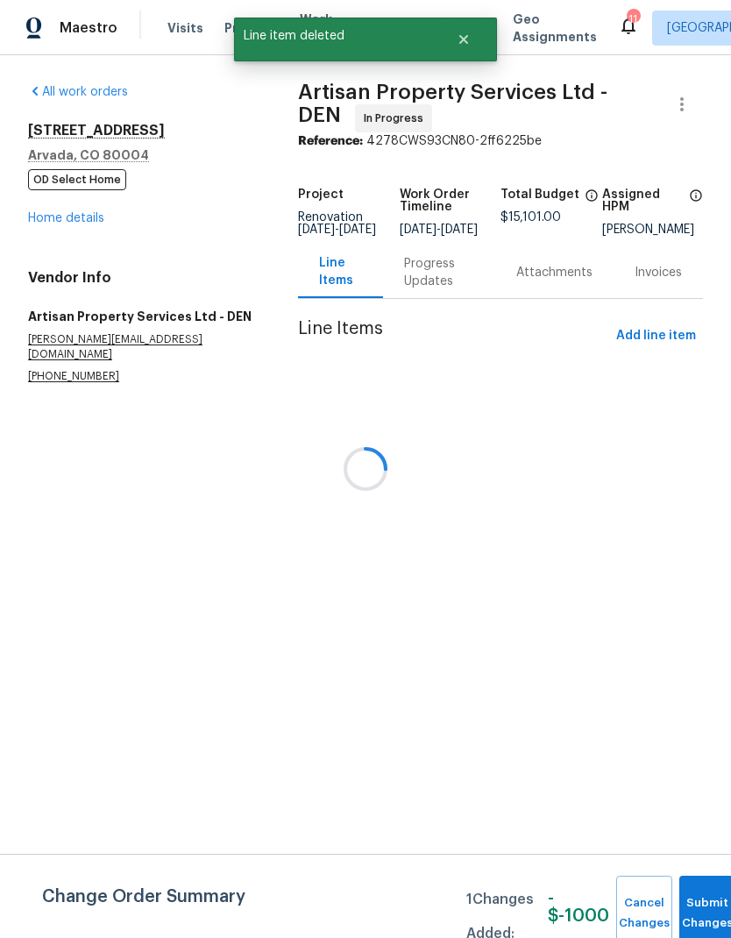
scroll to position [0, 0]
click at [696, 907] on button "Submit Changes" at bounding box center [708, 913] width 56 height 75
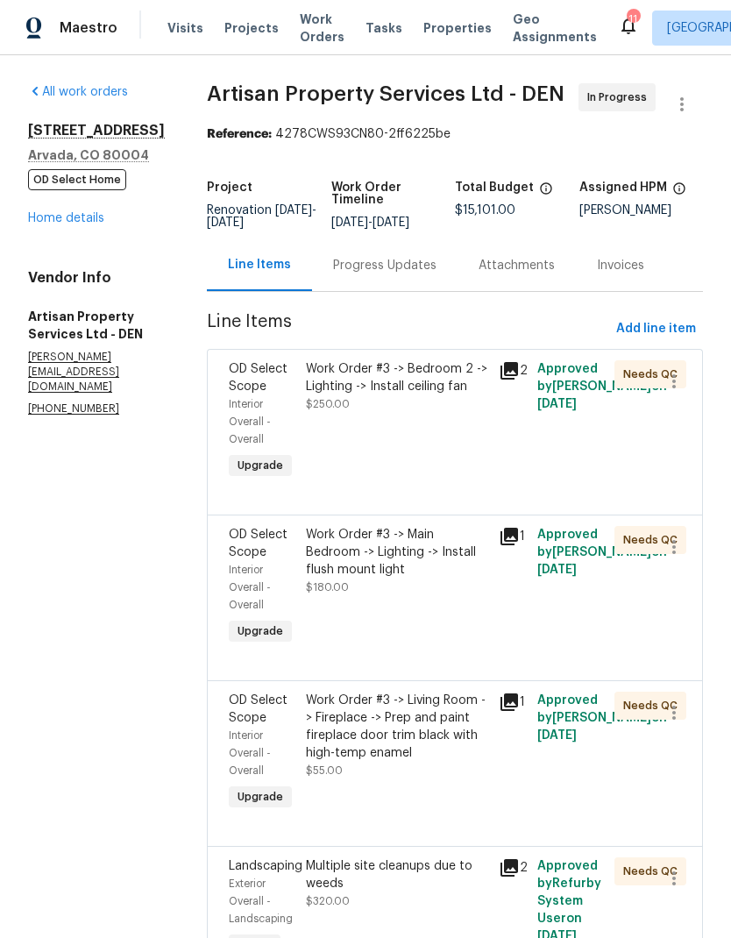
click at [68, 225] on link "Home details" at bounding box center [66, 218] width 76 height 12
